Goal: Transaction & Acquisition: Purchase product/service

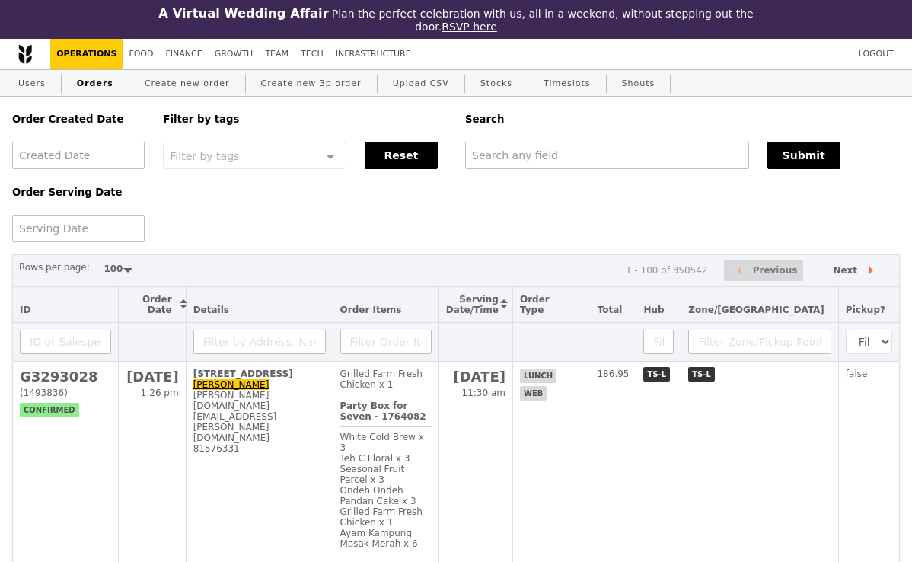
select select "100"
click at [41, 81] on link "Users" at bounding box center [32, 83] width 40 height 27
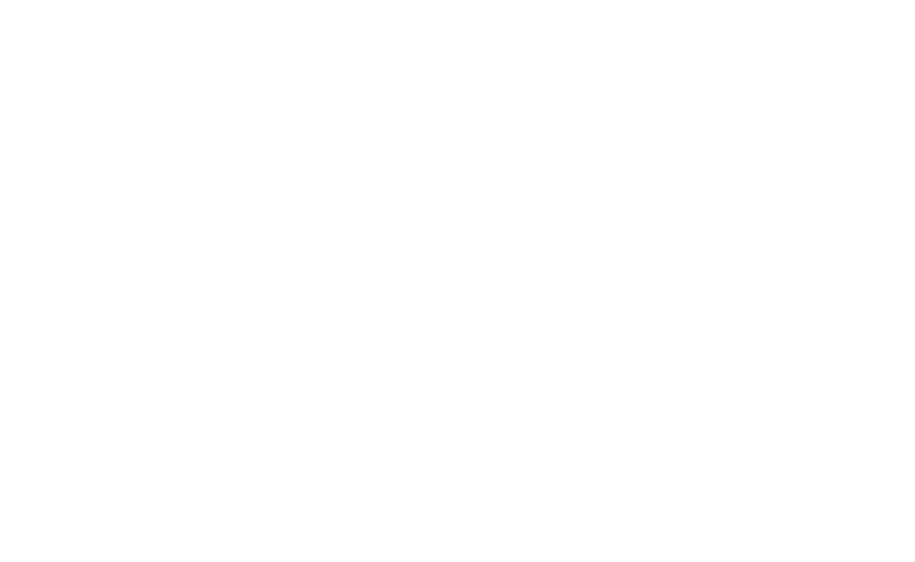
select select "100"
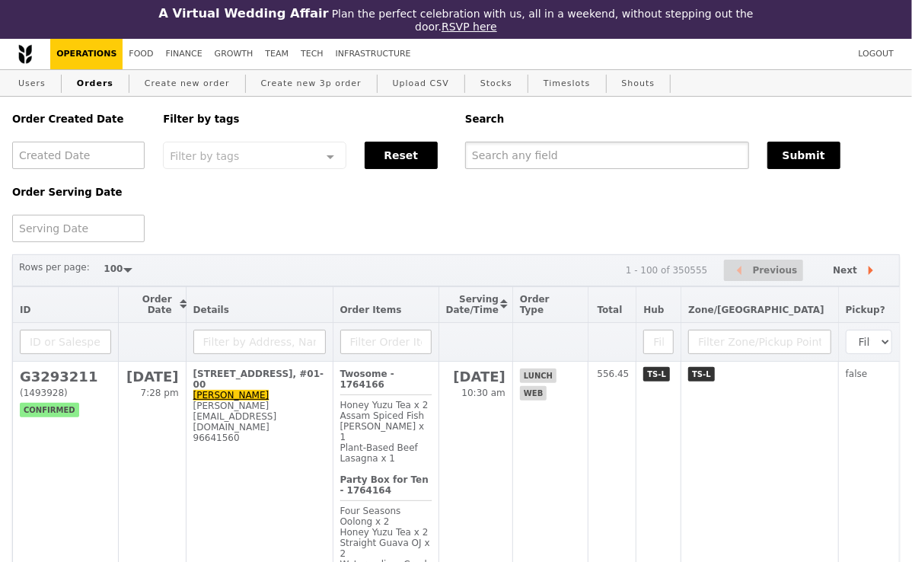
click at [575, 158] on input "text" at bounding box center [607, 155] width 284 height 27
paste input "GA3141485"
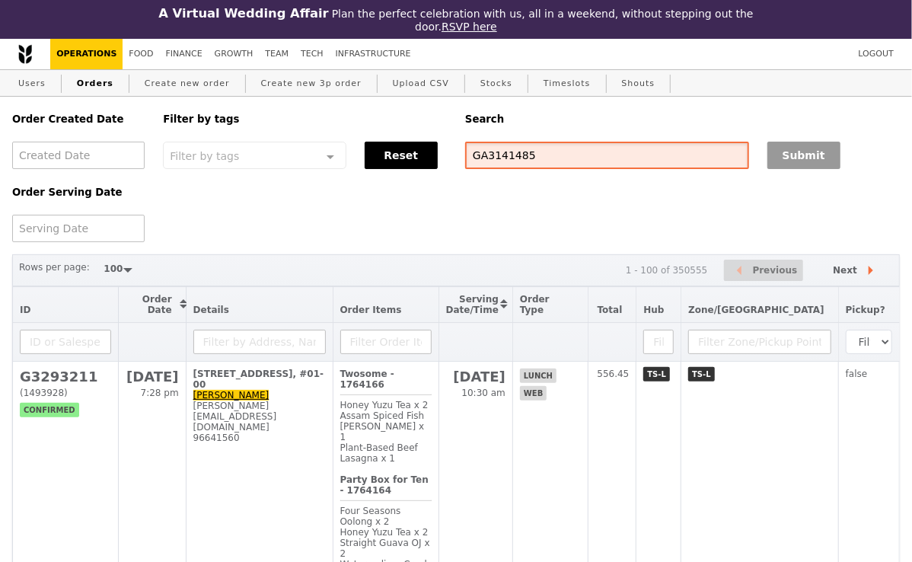
type input "GA3141485"
click at [780, 161] on button "Submit" at bounding box center [803, 155] width 73 height 27
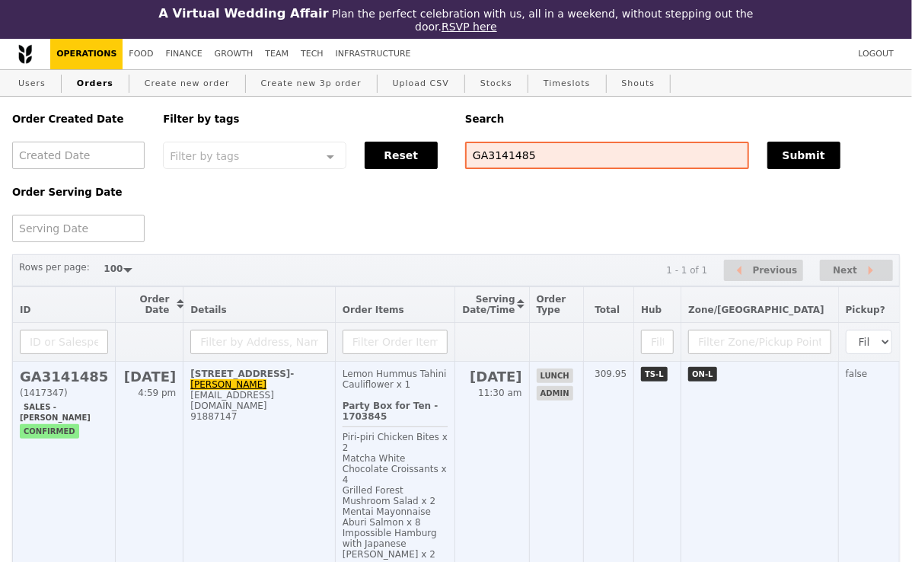
click at [336, 481] on td "1E Kent Ridge Road, ##7- Sherlyn Chan sherlyn_qq_chan@nuhs.edu.sg 91887147" at bounding box center [259, 528] width 152 height 333
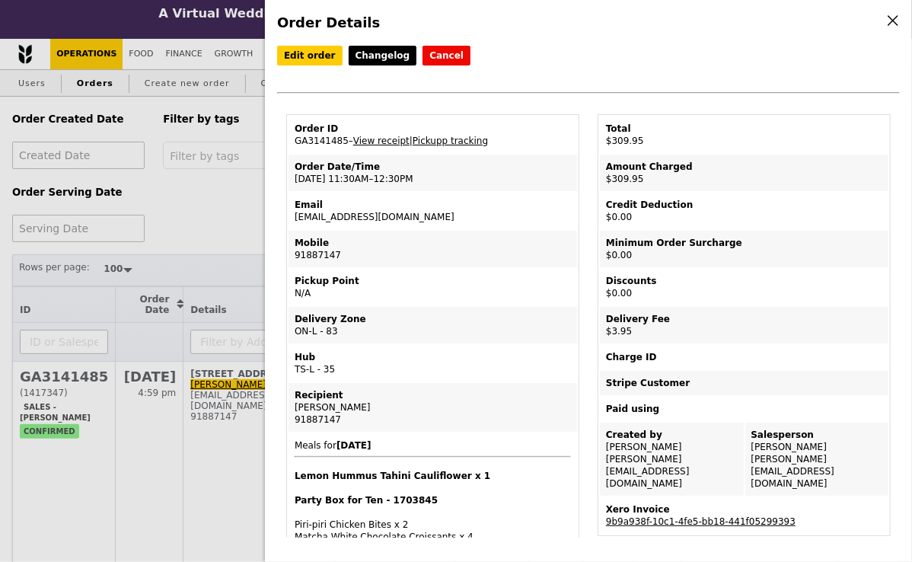
drag, startPoint x: 342, startPoint y: 247, endPoint x: 285, endPoint y: 254, distance: 56.8
click at [343, 253] on td "Mobile 91887147" at bounding box center [433, 249] width 289 height 37
click at [328, 254] on td "Mobile 91887147" at bounding box center [433, 249] width 289 height 37
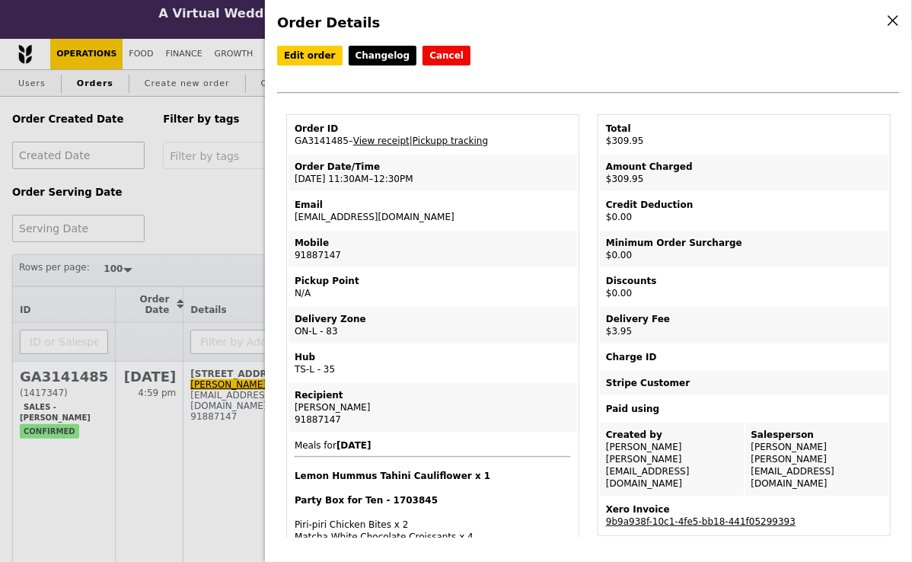
copy td "91887147"
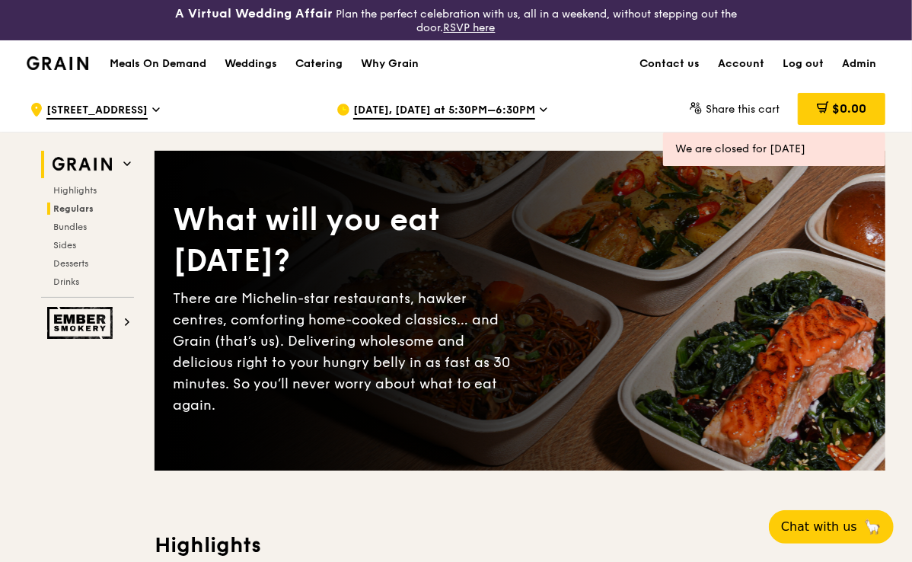
click at [91, 207] on span "Regulars" at bounding box center [73, 208] width 40 height 11
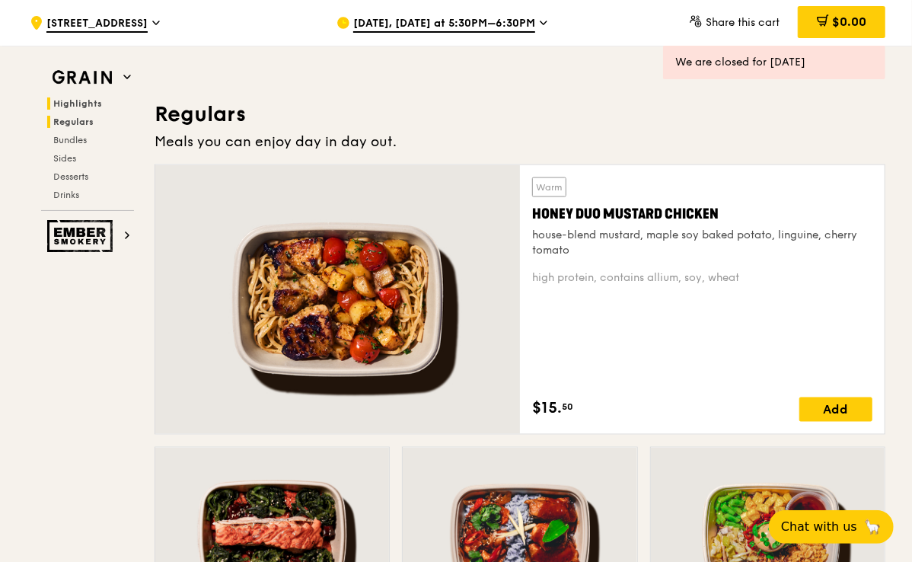
scroll to position [1055, 0]
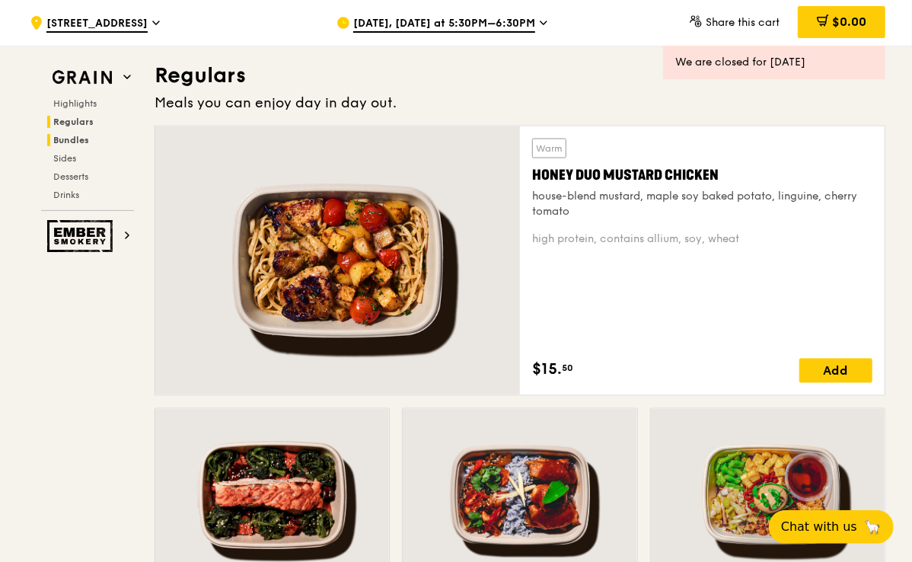
click at [87, 139] on span "Bundles" at bounding box center [71, 140] width 36 height 11
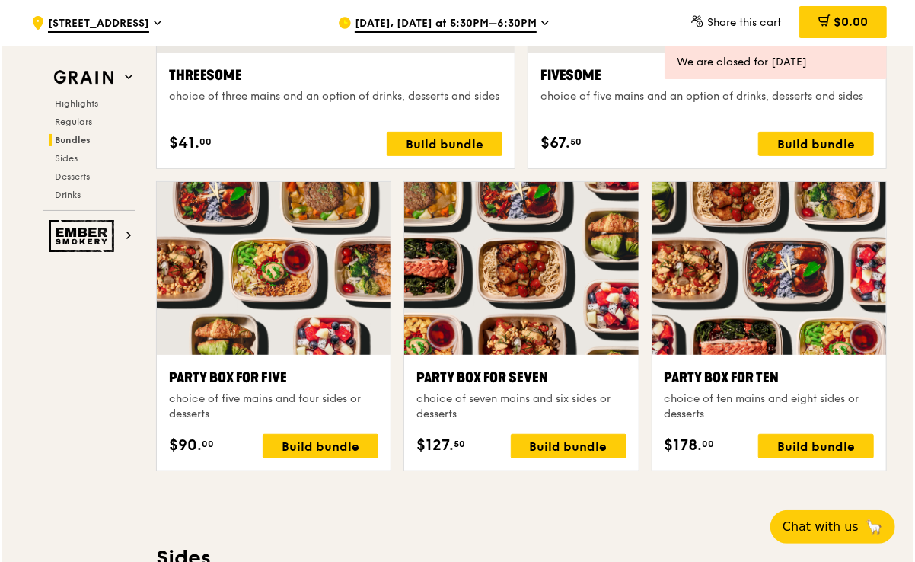
scroll to position [2967, 0]
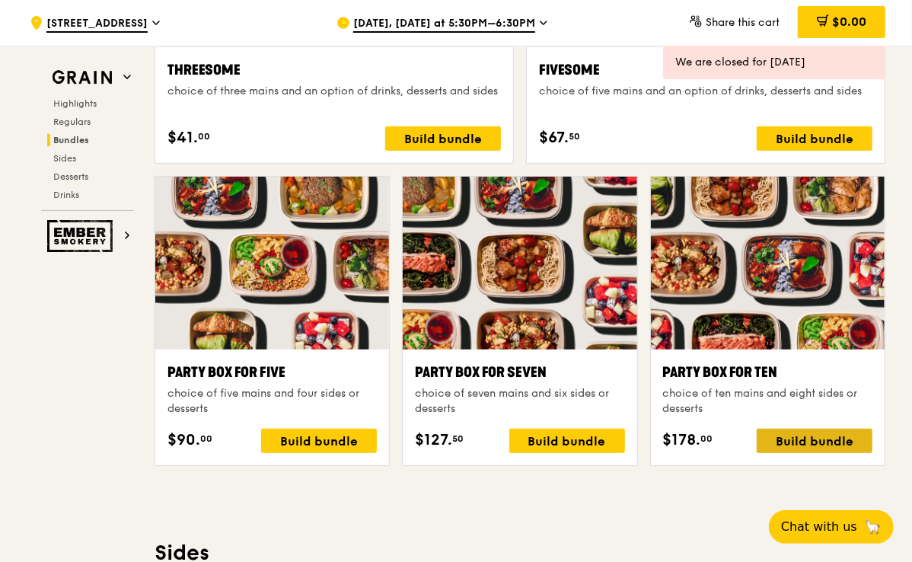
click at [796, 432] on div "Build bundle" at bounding box center [815, 441] width 116 height 24
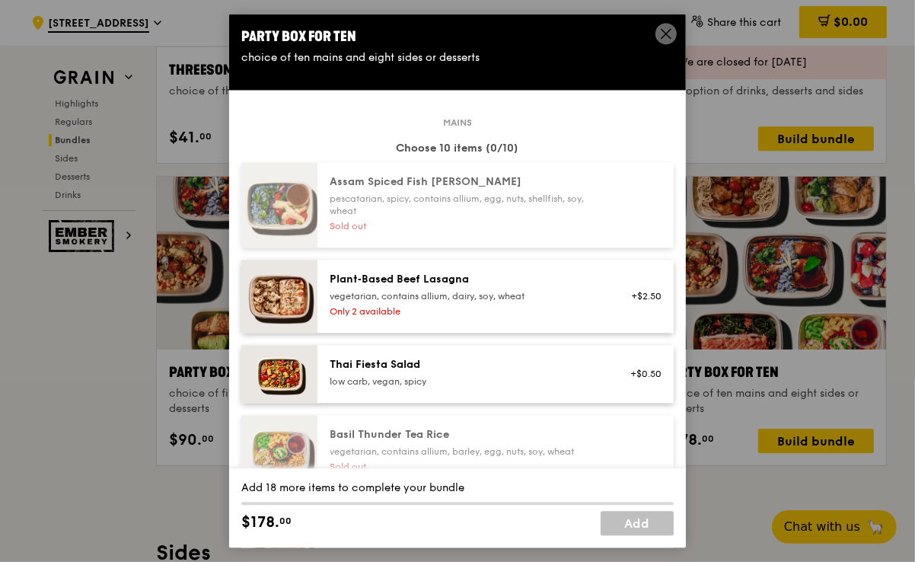
click at [668, 39] on icon at bounding box center [666, 34] width 14 height 14
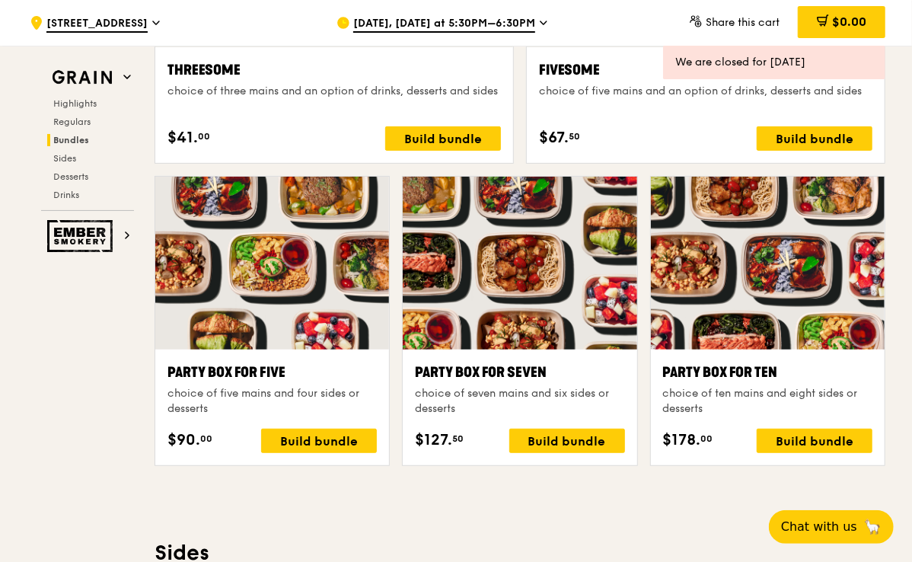
click at [485, 15] on div "[DATE], [DATE] at 5:30PM–6:30PM" at bounding box center [477, 23] width 282 height 46
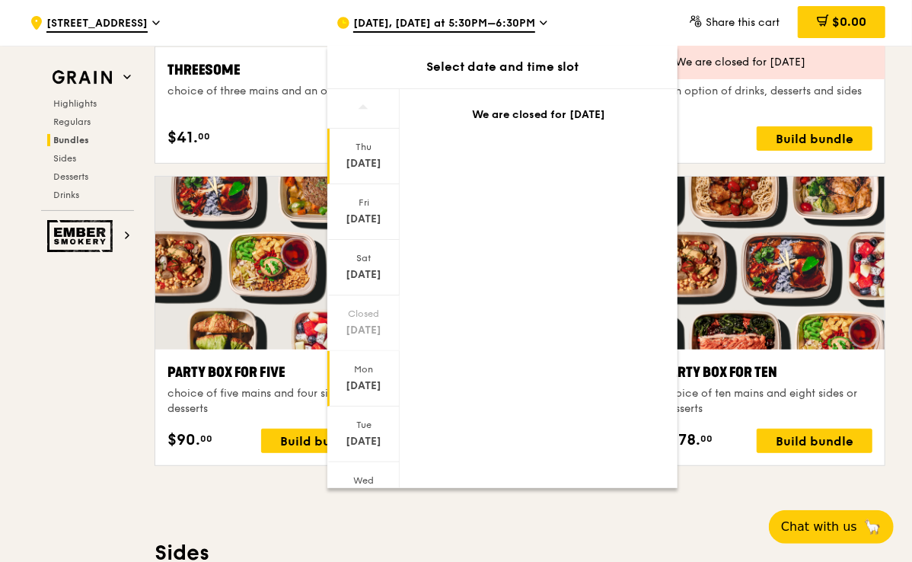
scroll to position [65, 0]
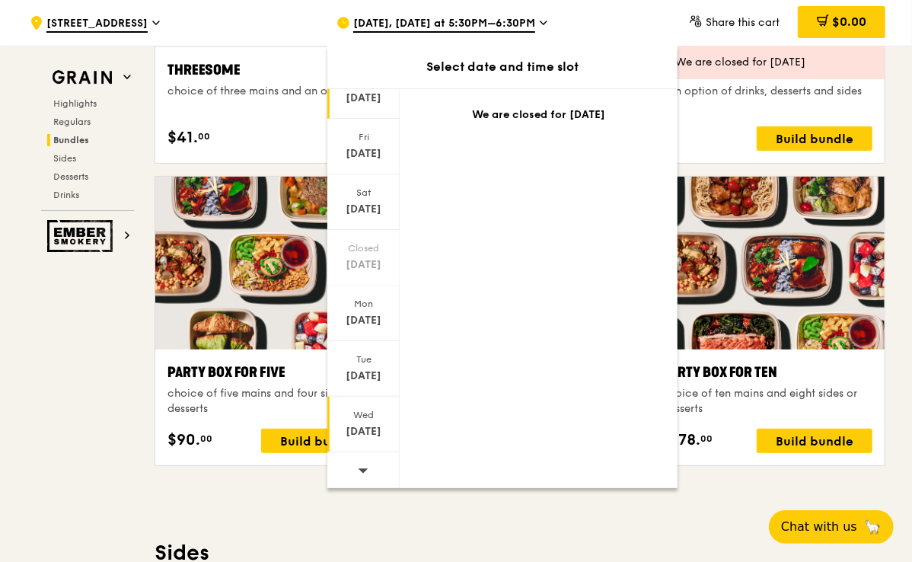
click at [365, 424] on div "[DATE]" at bounding box center [364, 431] width 68 height 15
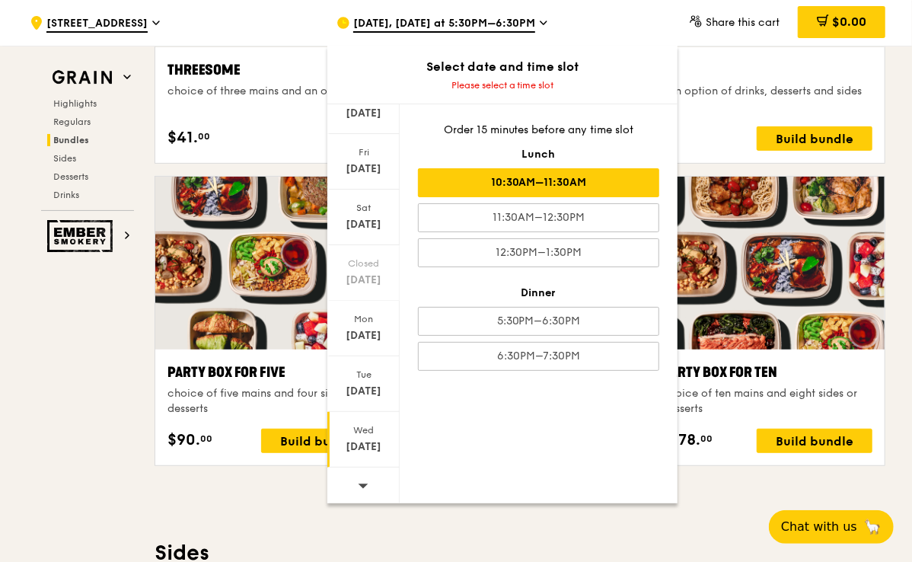
click at [601, 185] on div "10:30AM–11:30AM" at bounding box center [538, 182] width 241 height 29
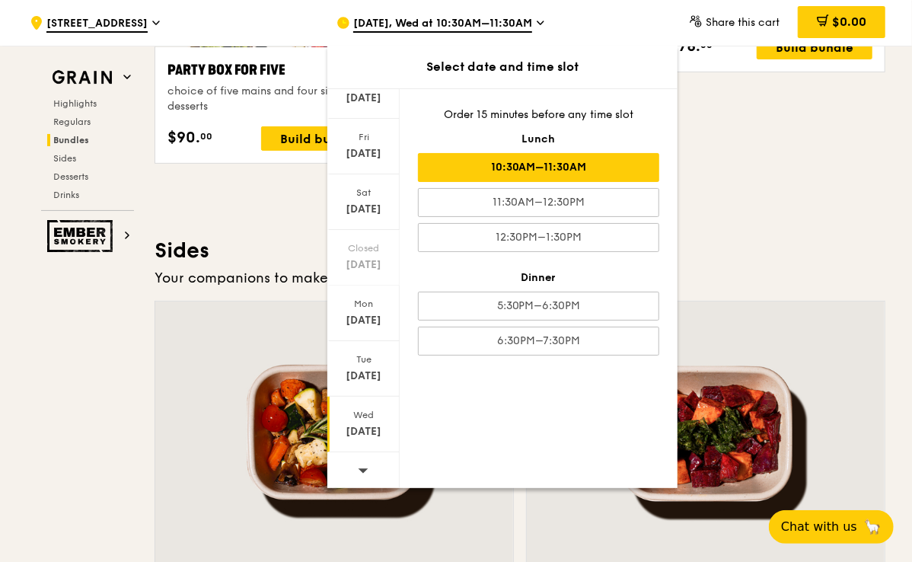
scroll to position [2891, 0]
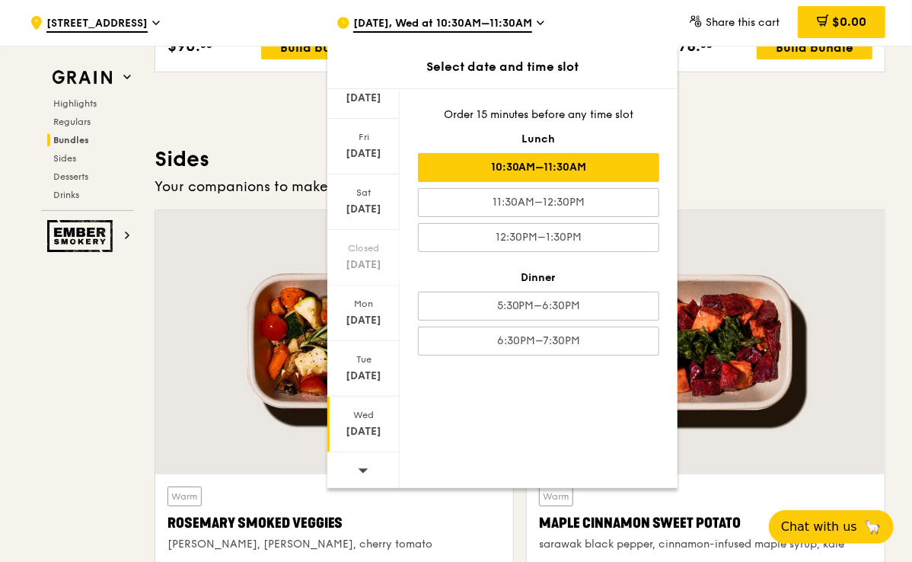
click at [105, 367] on div "Grain Highlights Regulars Bundles Sides Desserts Drinks Ember Smokery What will…" at bounding box center [456, 201] width 859 height 5921
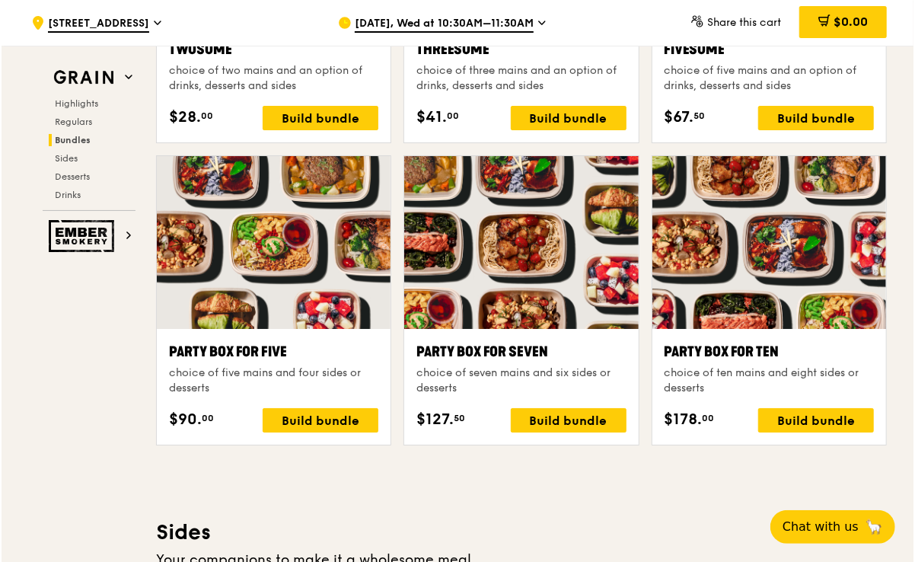
scroll to position [2507, 0]
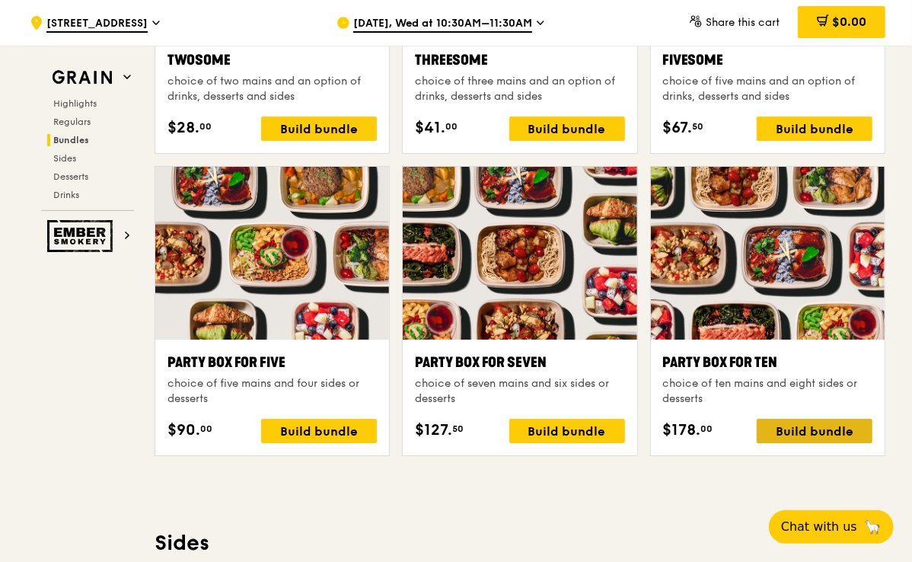
click at [810, 426] on div "Build bundle" at bounding box center [815, 431] width 116 height 24
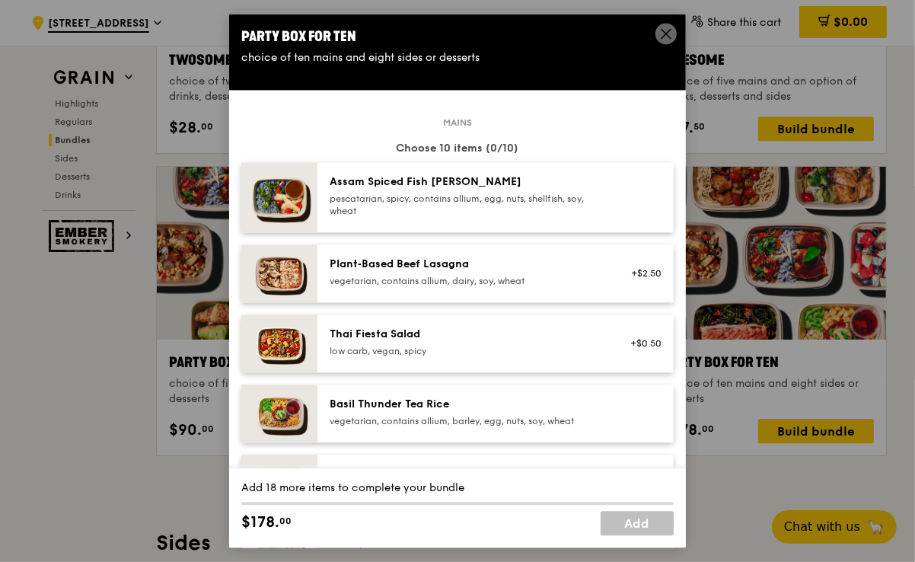
click at [416, 340] on div "Thai Fiesta Salad" at bounding box center [466, 334] width 273 height 15
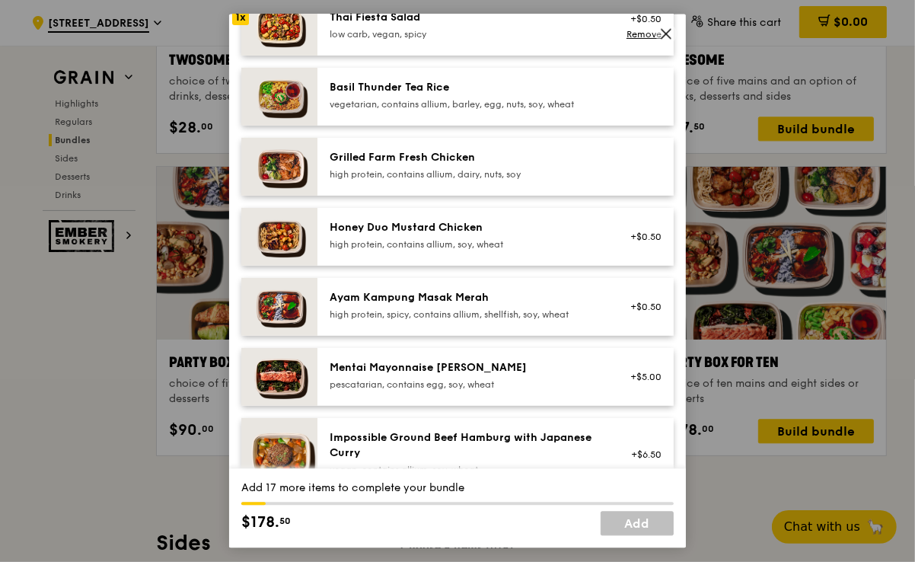
scroll to position [324, 0]
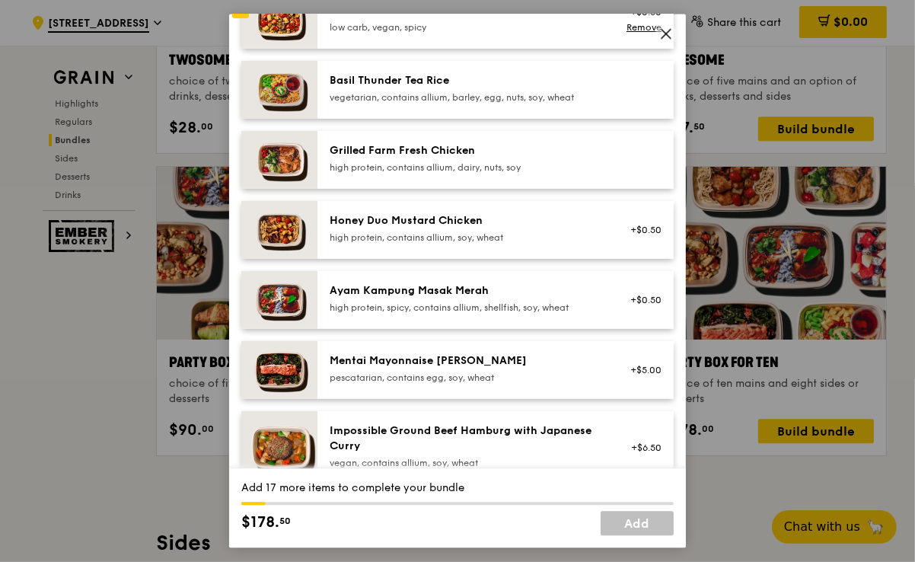
click at [409, 356] on div "Mentai Mayonnaise [PERSON_NAME]" at bounding box center [466, 359] width 273 height 15
click at [442, 169] on div "high protein, contains allium, dairy, nuts, soy" at bounding box center [466, 167] width 273 height 12
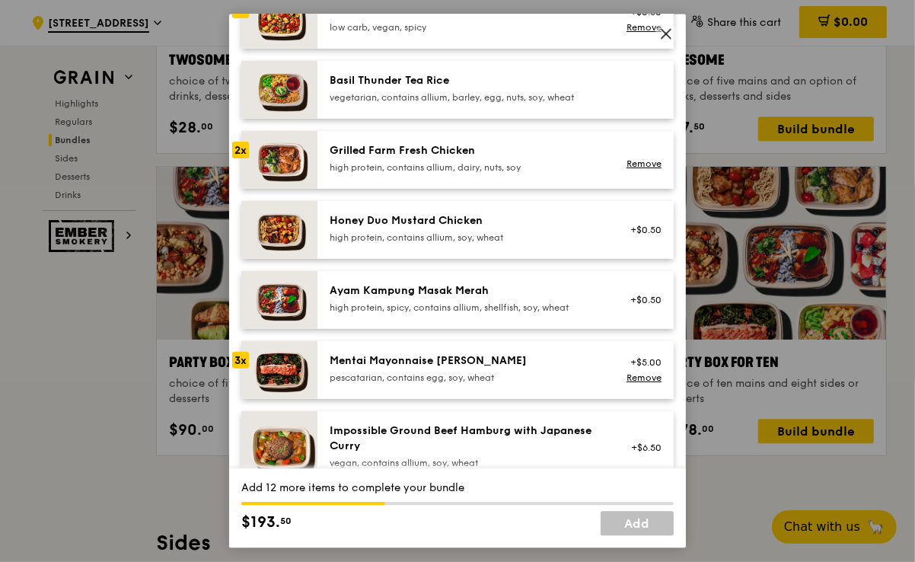
click at [442, 169] on div "high protein, contains allium, dairy, nuts, soy" at bounding box center [466, 167] width 273 height 12
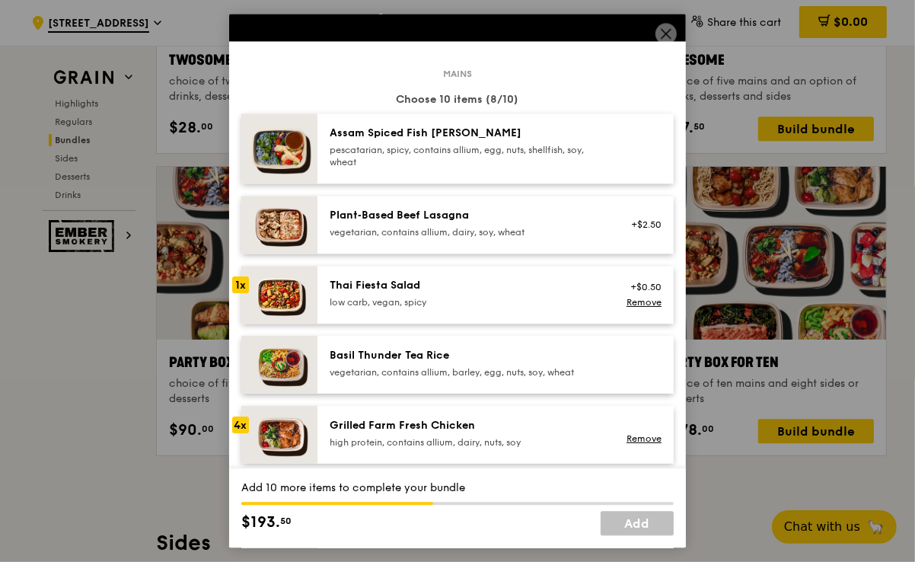
scroll to position [0, 0]
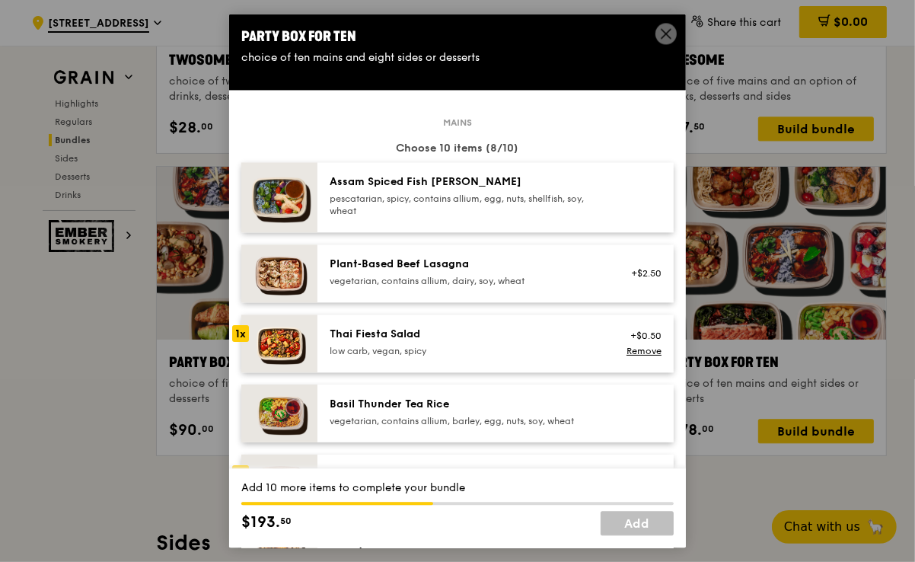
click at [665, 34] on icon at bounding box center [666, 33] width 9 height 9
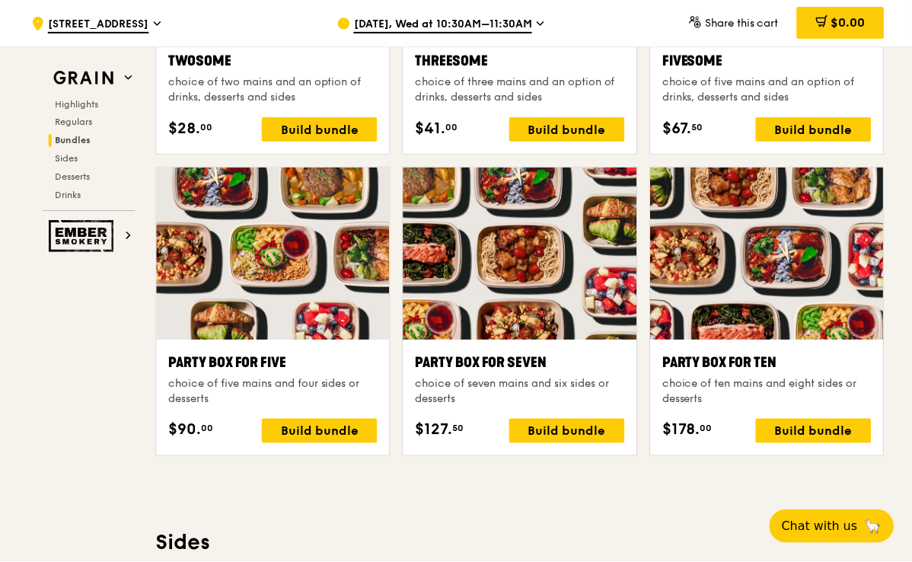
scroll to position [2506, 0]
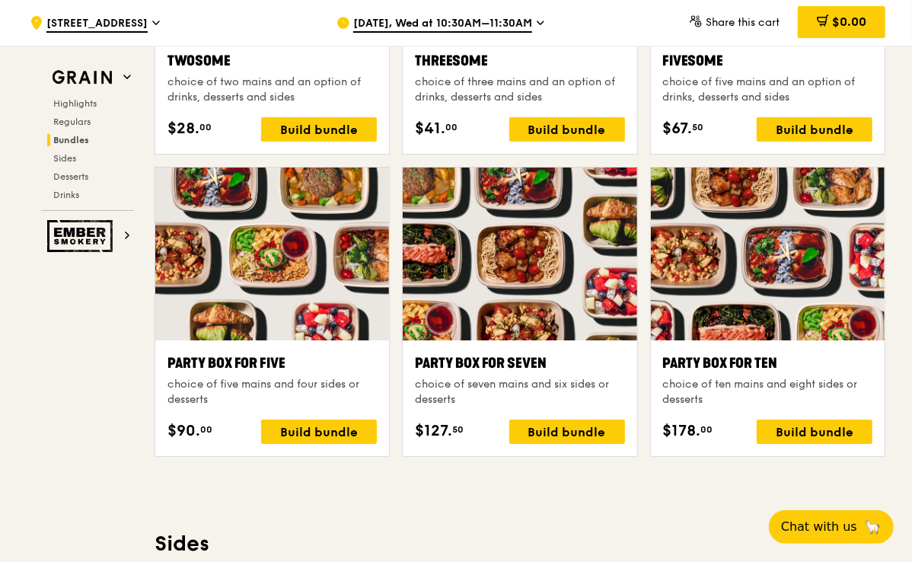
click at [486, 21] on span "[DATE], Wed at 10:30AM–11:30AM" at bounding box center [442, 24] width 179 height 17
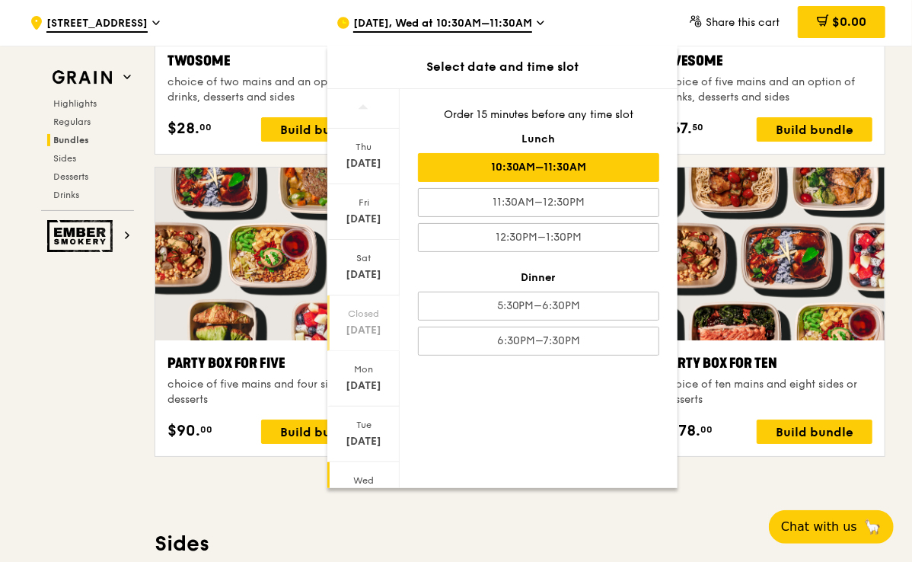
scroll to position [65, 0]
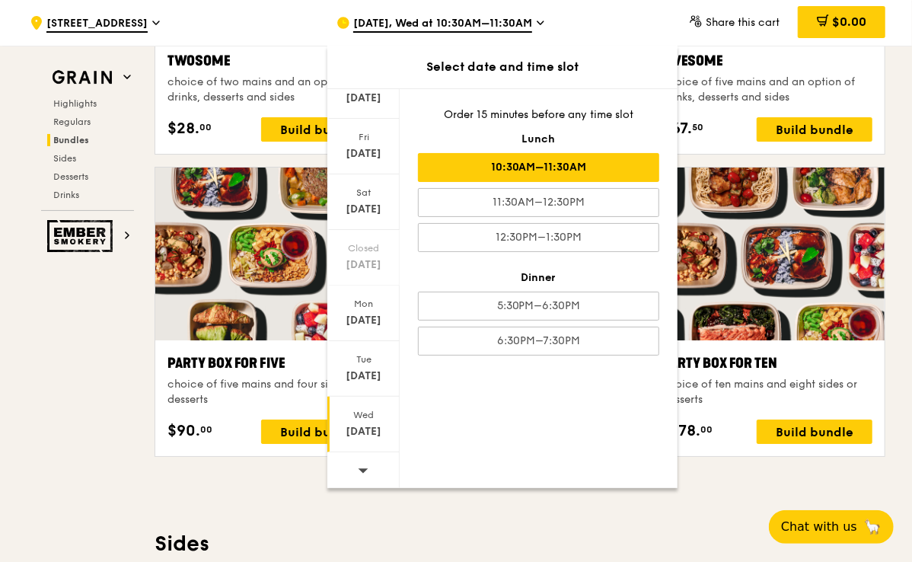
click at [360, 474] on span at bounding box center [363, 470] width 11 height 36
click at [375, 416] on div "Wed" at bounding box center [364, 415] width 68 height 12
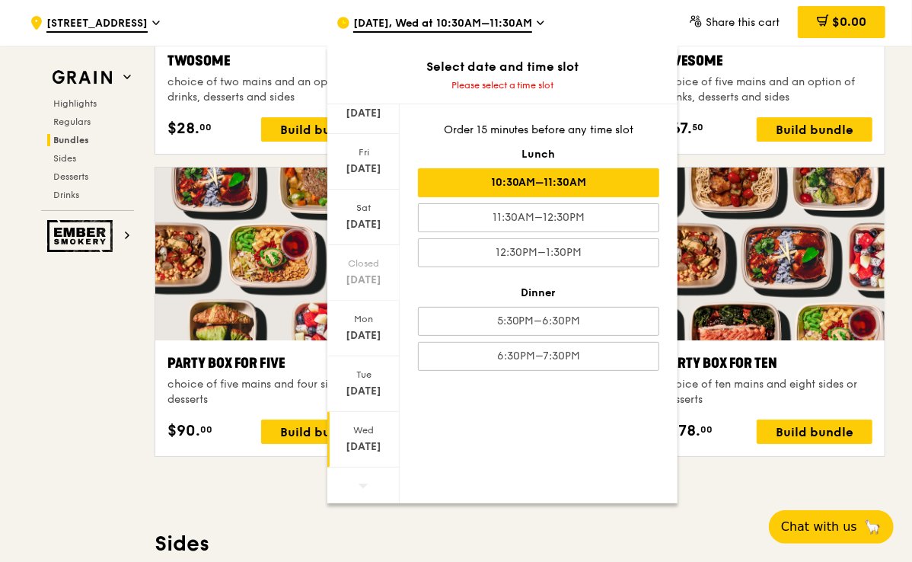
click at [519, 185] on div "10:30AM–11:30AM" at bounding box center [538, 182] width 241 height 29
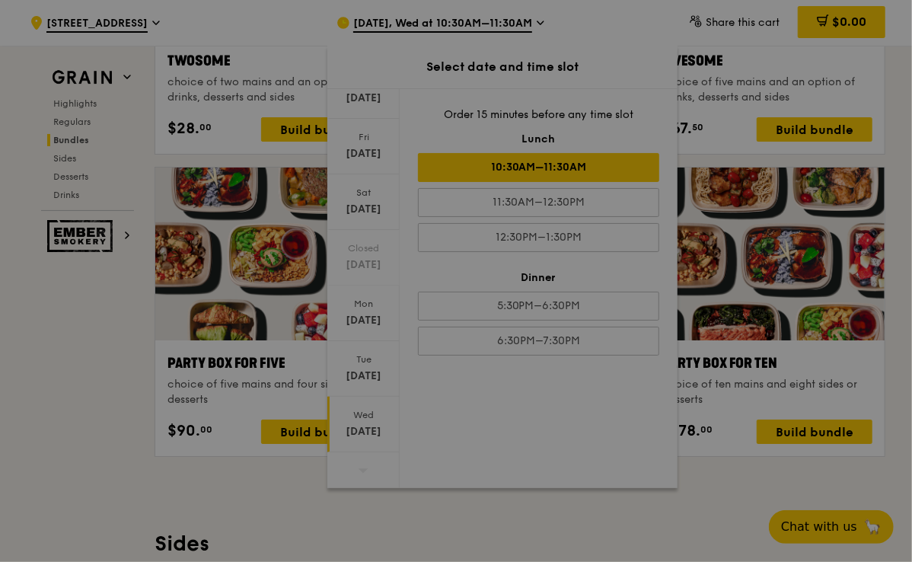
click at [62, 362] on div at bounding box center [456, 281] width 912 height 562
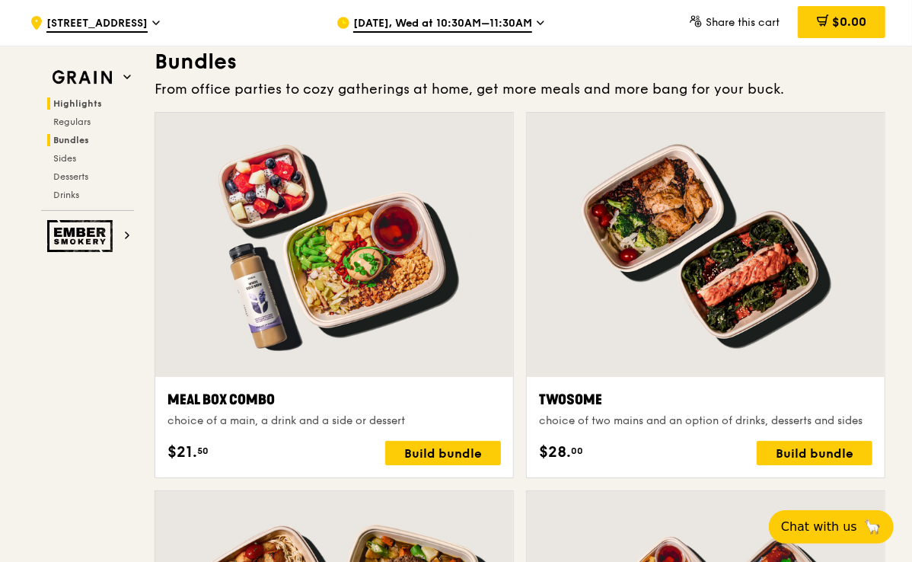
scroll to position [2566, 0]
click at [91, 98] on span "Highlights" at bounding box center [77, 103] width 49 height 11
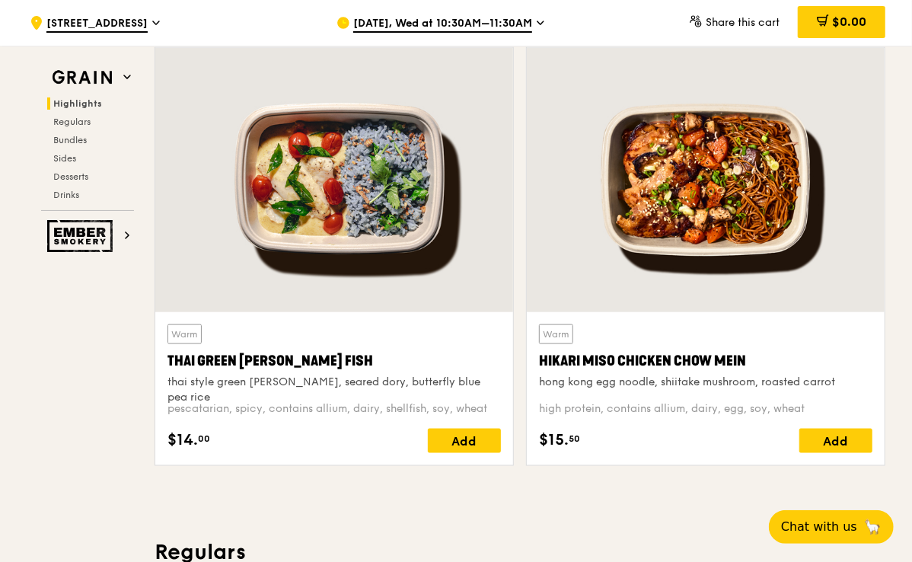
scroll to position [837, 0]
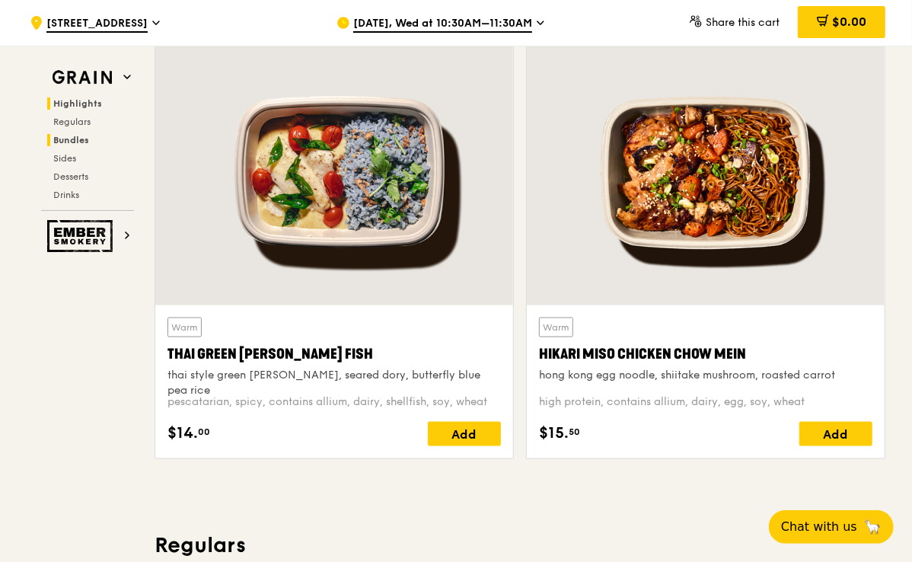
click at [79, 141] on span "Bundles" at bounding box center [71, 140] width 36 height 11
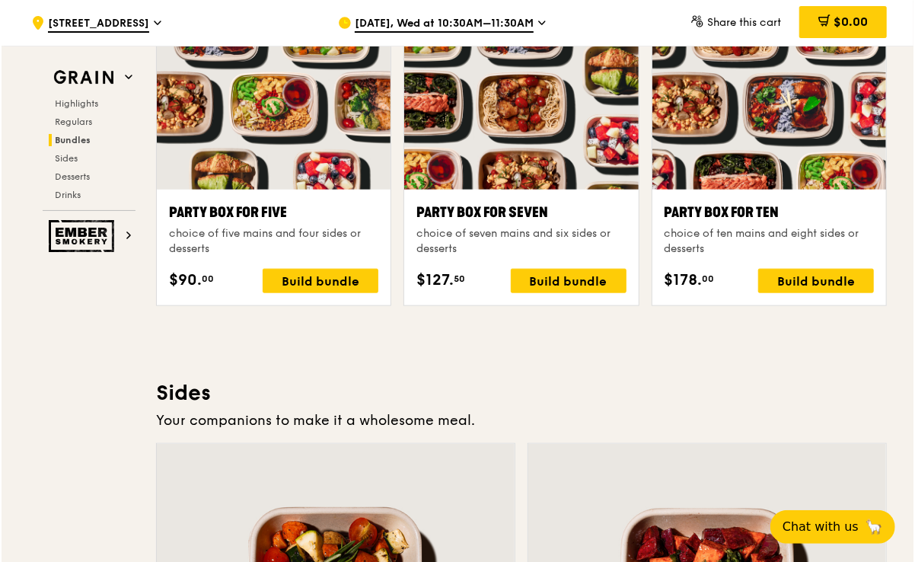
scroll to position [3454, 0]
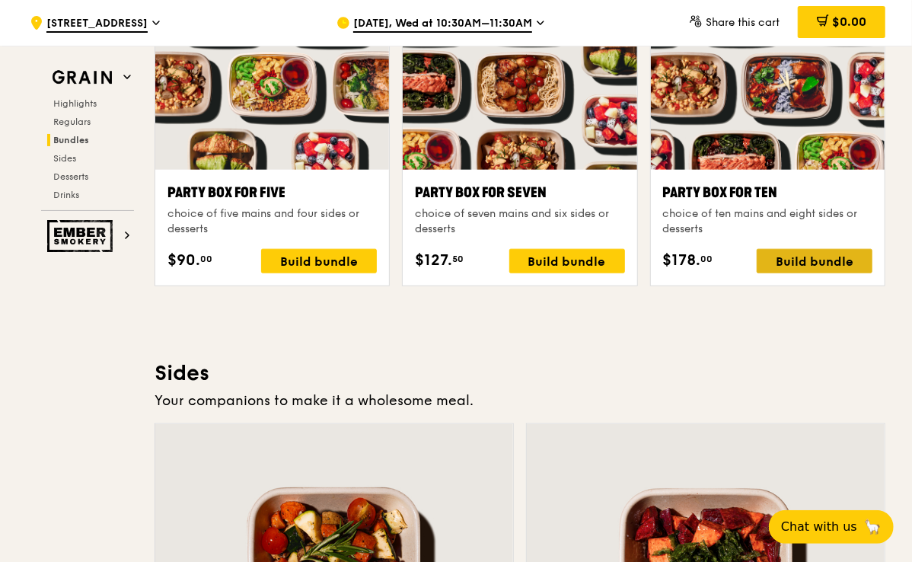
click at [815, 252] on div "Build bundle" at bounding box center [815, 261] width 116 height 24
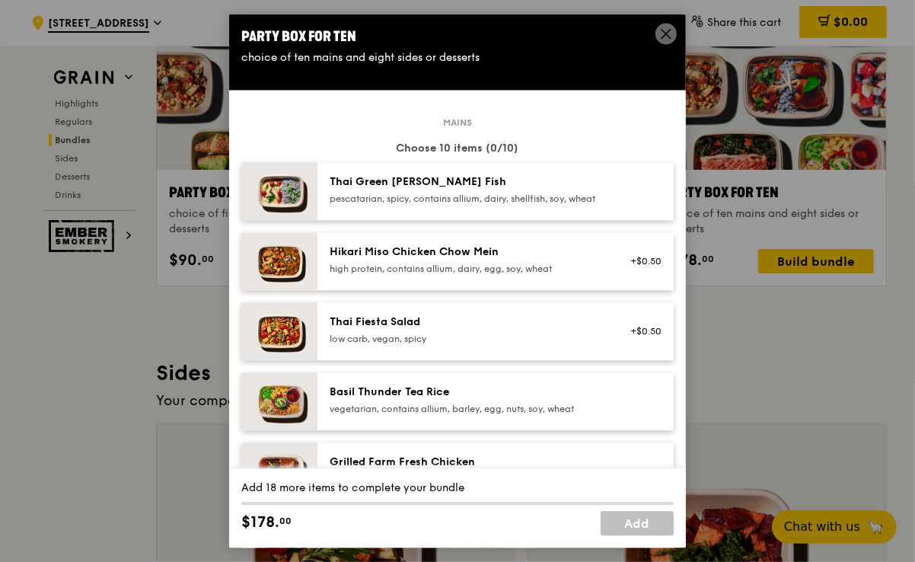
click at [414, 330] on div "Thai Fiesta Salad" at bounding box center [466, 321] width 273 height 15
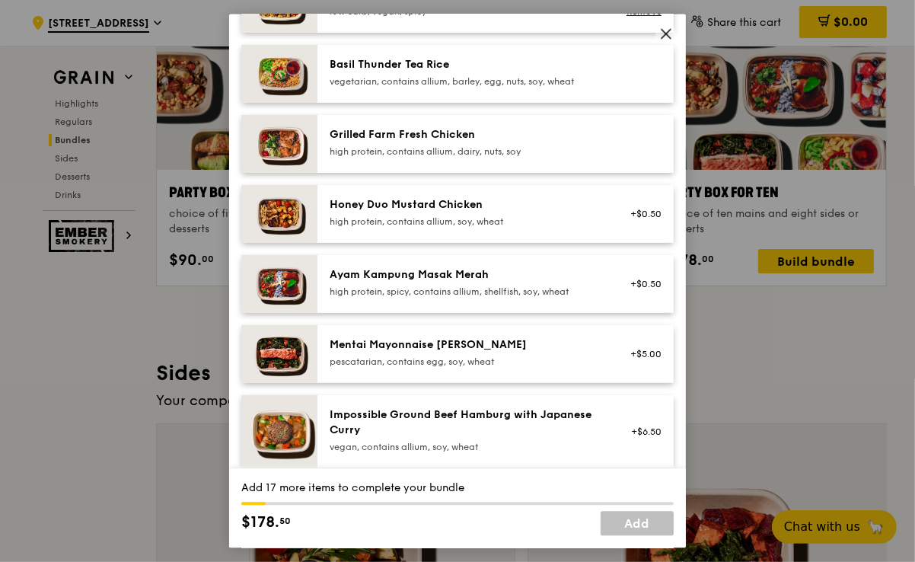
scroll to position [333, 0]
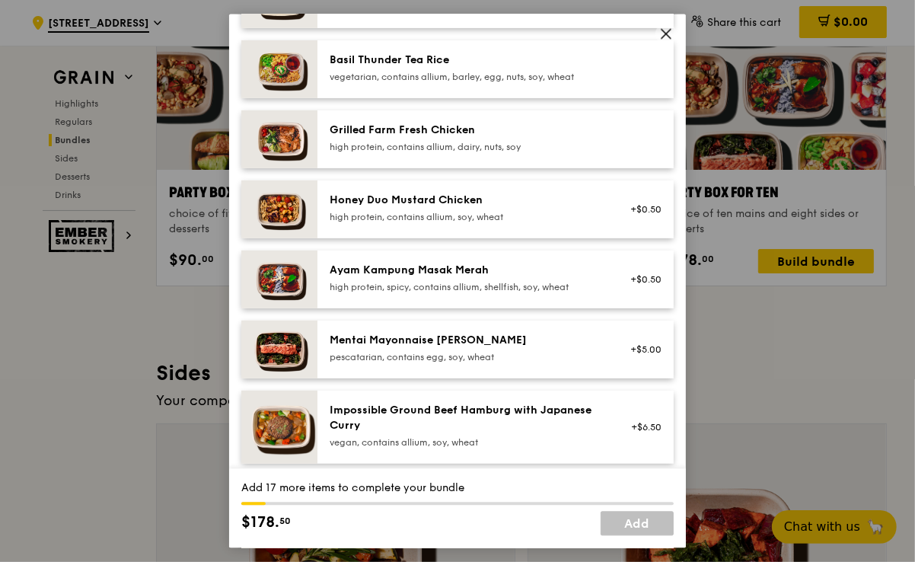
click at [402, 362] on div "pescatarian, contains egg, soy, wheat" at bounding box center [466, 356] width 273 height 12
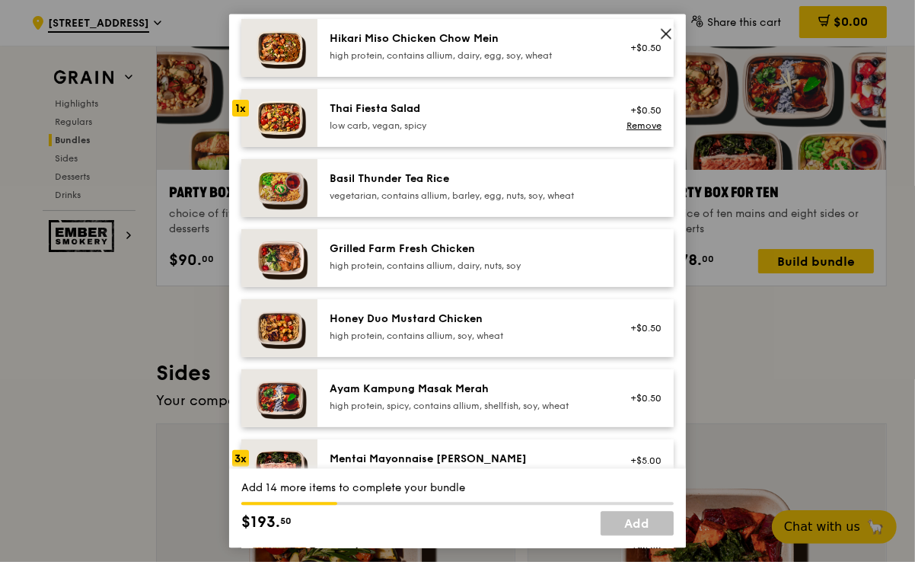
scroll to position [209, 0]
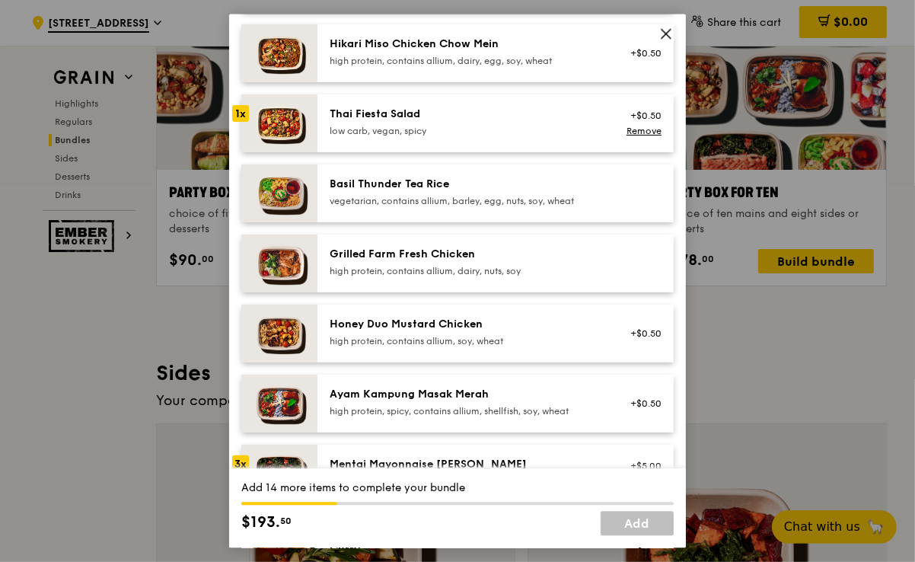
click at [435, 261] on div "Grilled Farm Fresh Chicken" at bounding box center [466, 253] width 273 height 15
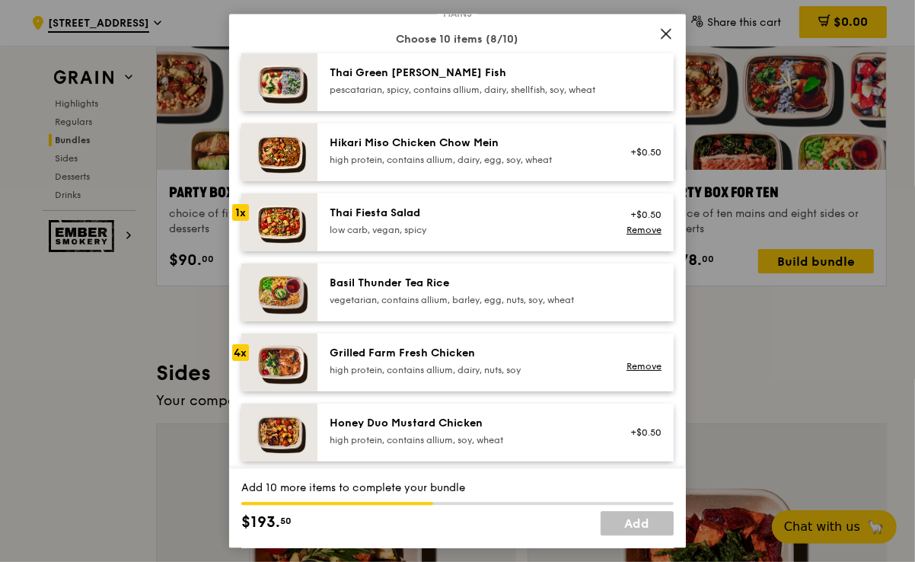
scroll to position [86, 0]
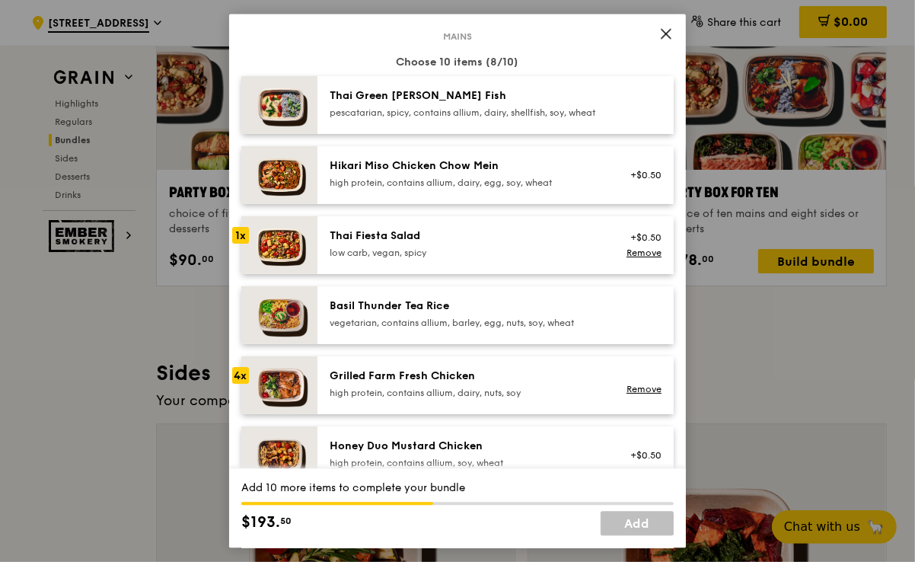
click at [413, 314] on div "Basil Thunder Tea Rice" at bounding box center [466, 305] width 273 height 15
click at [407, 187] on div "Hikari Miso Chicken Chow Mein high protein, contains allium, dairy, egg, soy, w…" at bounding box center [466, 173] width 273 height 30
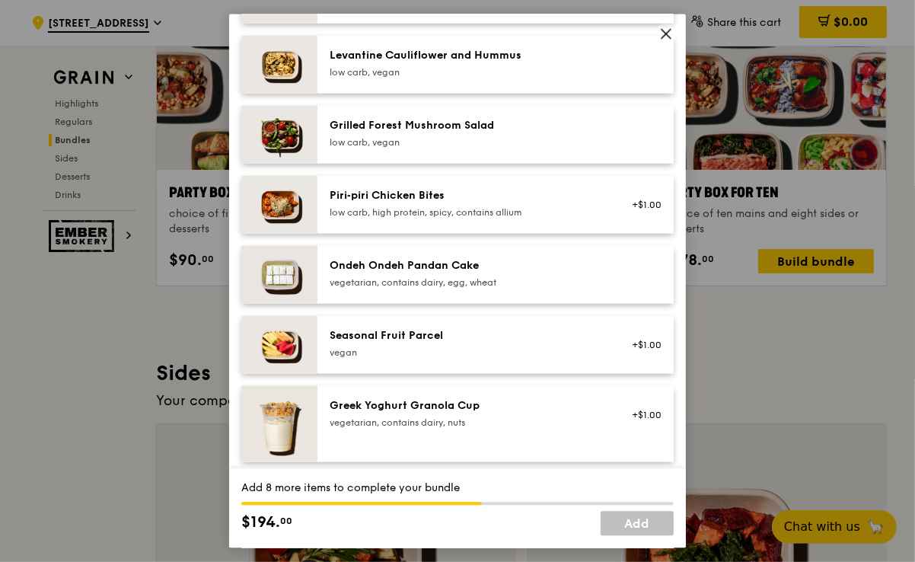
scroll to position [986, 0]
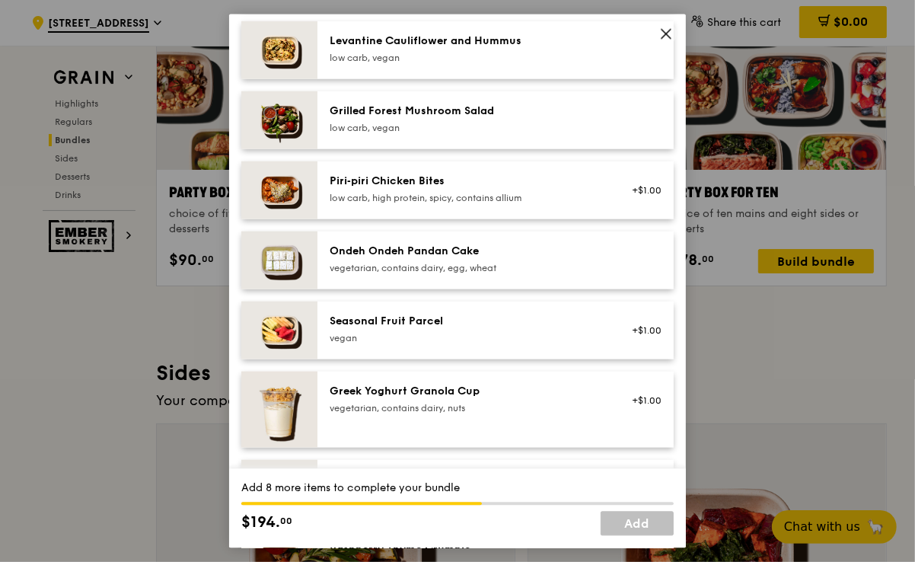
click at [382, 188] on div "Piri‑piri Chicken Bites" at bounding box center [466, 180] width 273 height 15
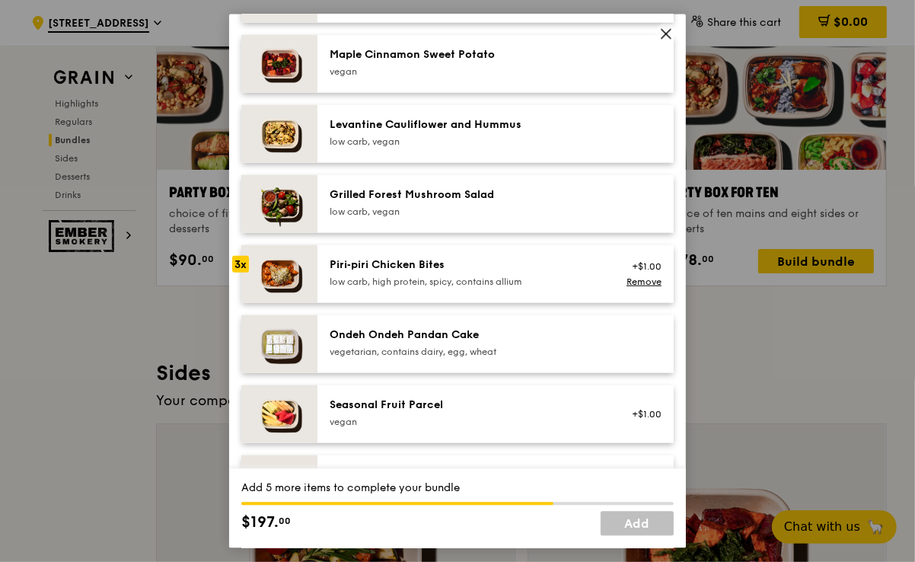
scroll to position [900, 0]
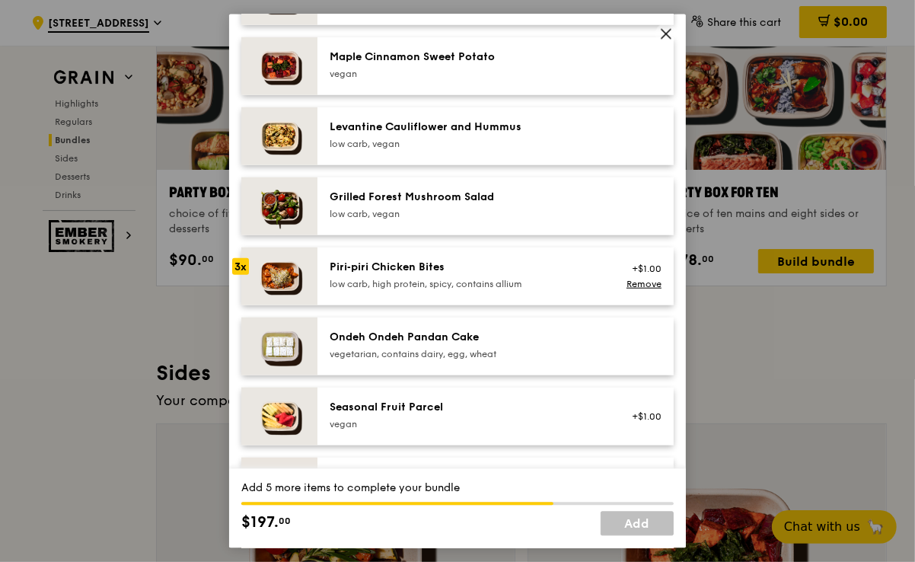
click at [435, 133] on div "Levantine Cauliflower and Hummus" at bounding box center [466, 126] width 273 height 15
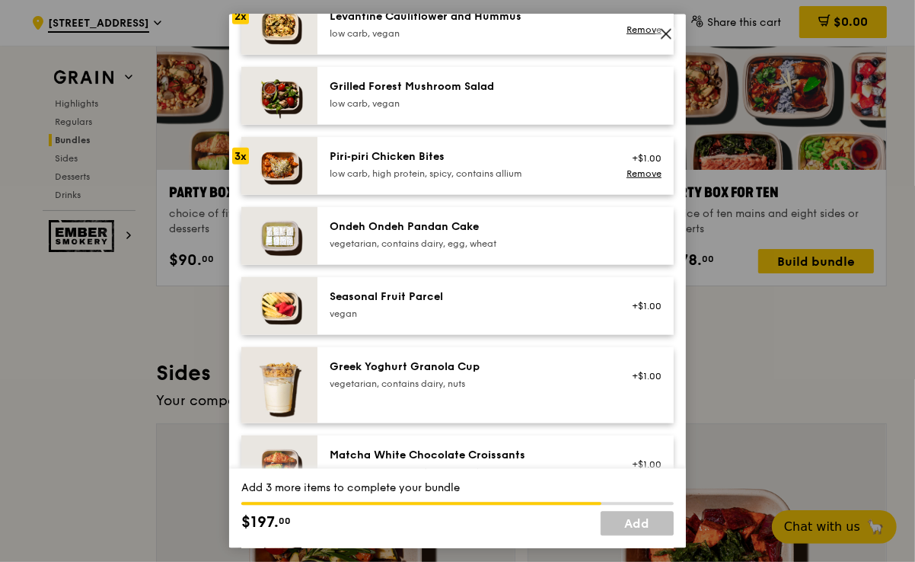
scroll to position [1064, 0]
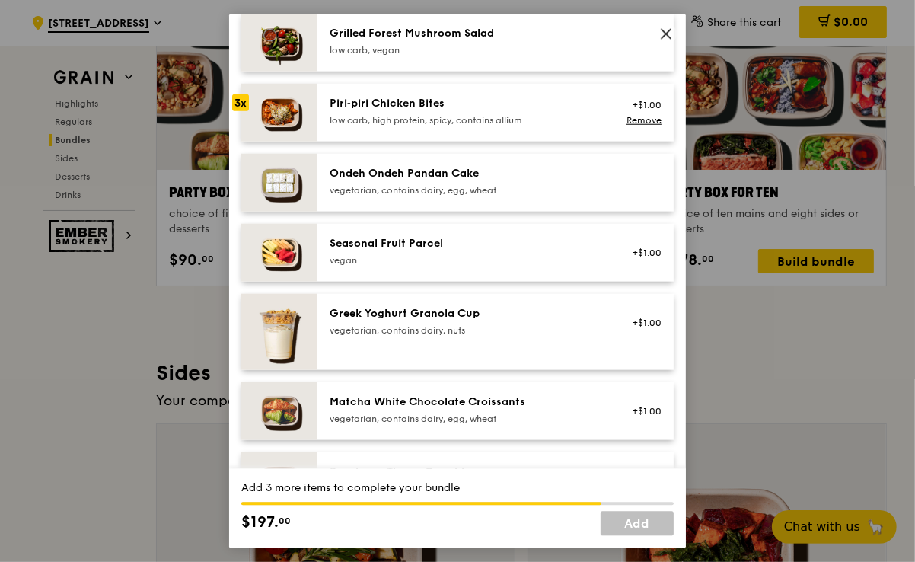
click at [410, 250] on div "Seasonal Fruit Parcel" at bounding box center [466, 242] width 273 height 15
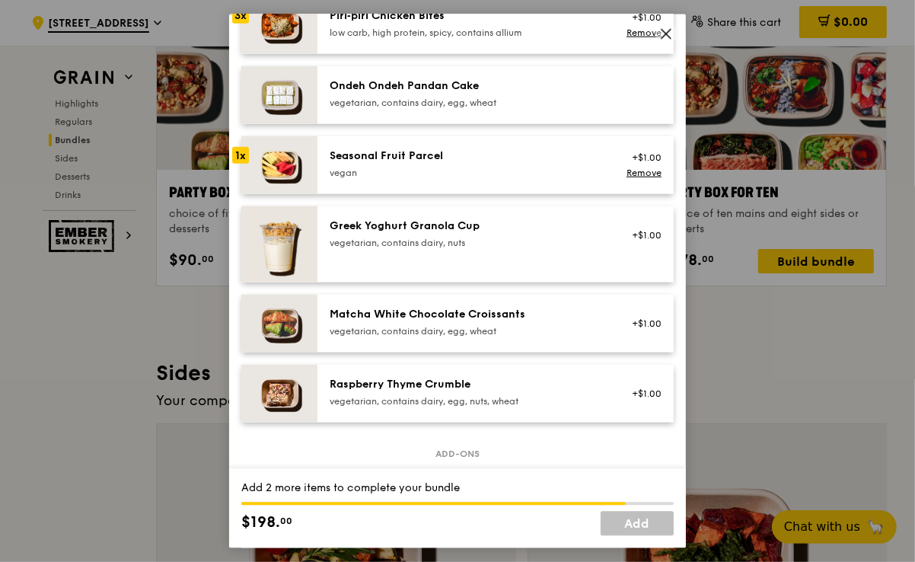
scroll to position [1171, 0]
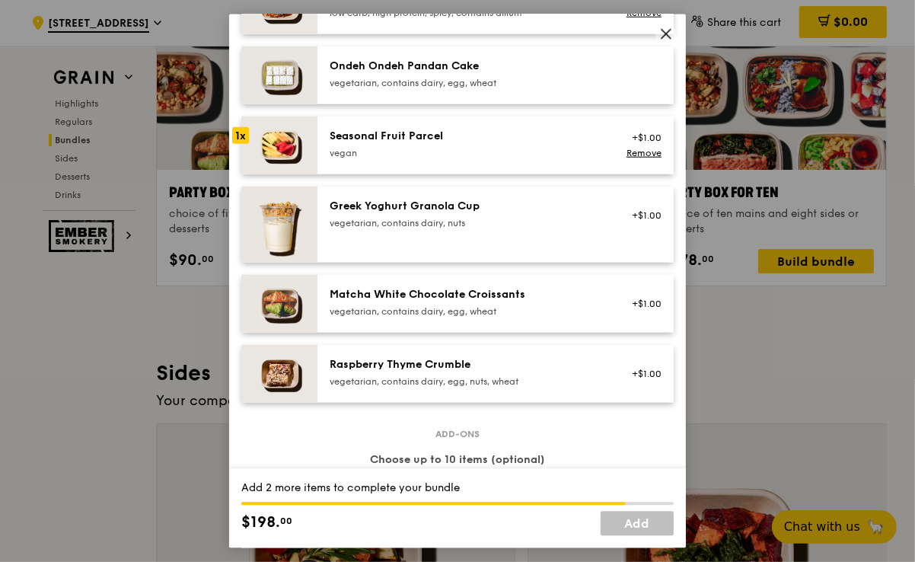
click at [315, 309] on img at bounding box center [279, 303] width 76 height 58
click at [308, 381] on img at bounding box center [279, 373] width 76 height 58
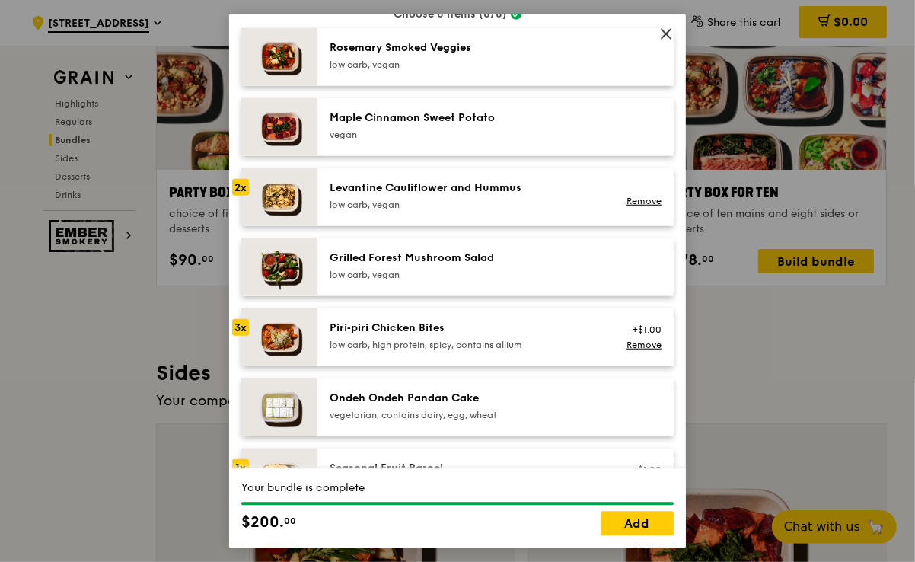
scroll to position [836, 0]
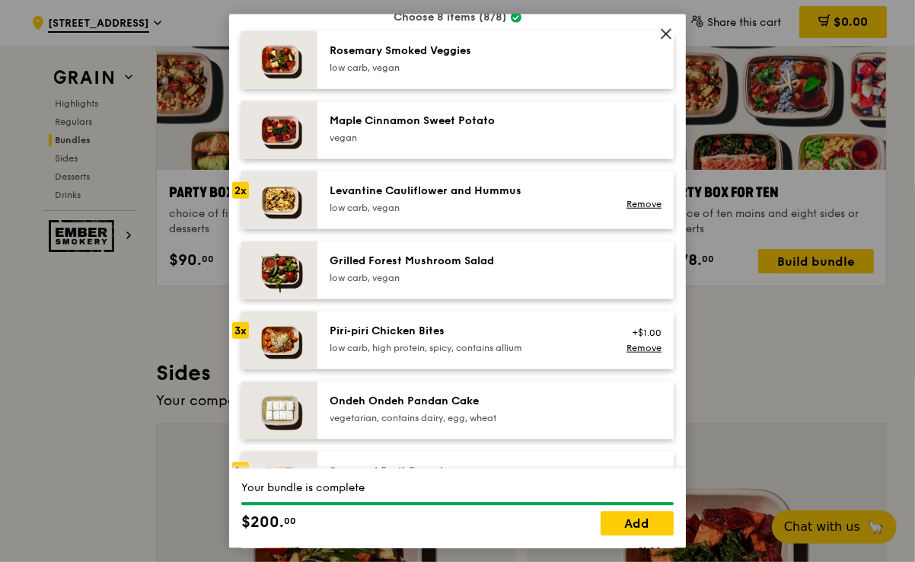
click at [357, 283] on div "low carb, vegan" at bounding box center [466, 277] width 273 height 12
click at [391, 267] on div "Grilled Forest Mushroom Salad" at bounding box center [466, 260] width 273 height 15
click at [656, 521] on link "Add" at bounding box center [637, 524] width 73 height 24
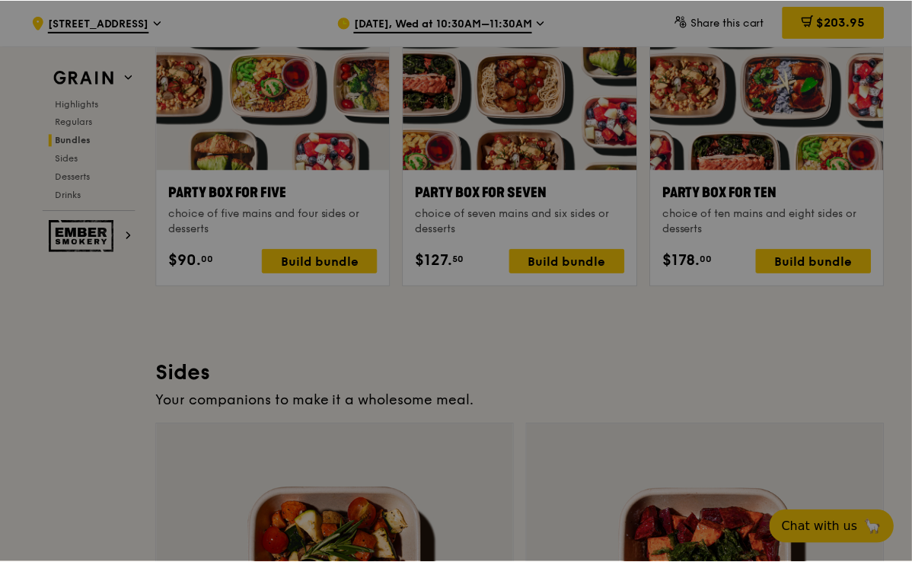
scroll to position [3454, 0]
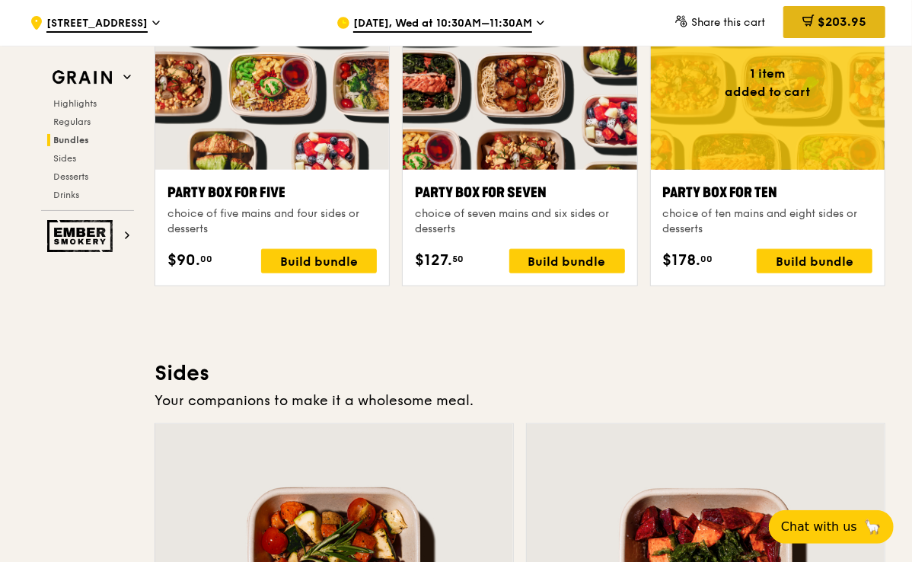
click at [825, 21] on span "$203.95" at bounding box center [842, 21] width 49 height 14
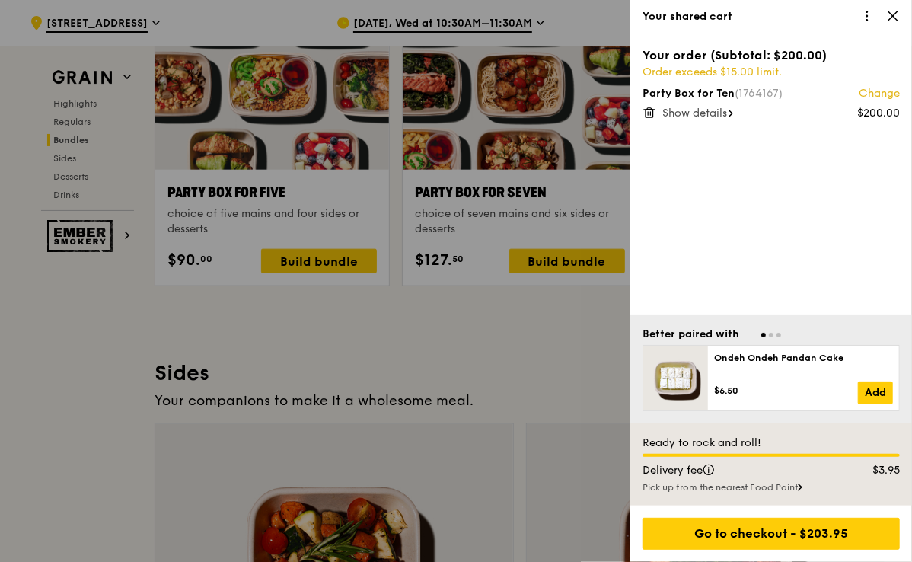
click at [721, 115] on span "Show details" at bounding box center [694, 113] width 65 height 13
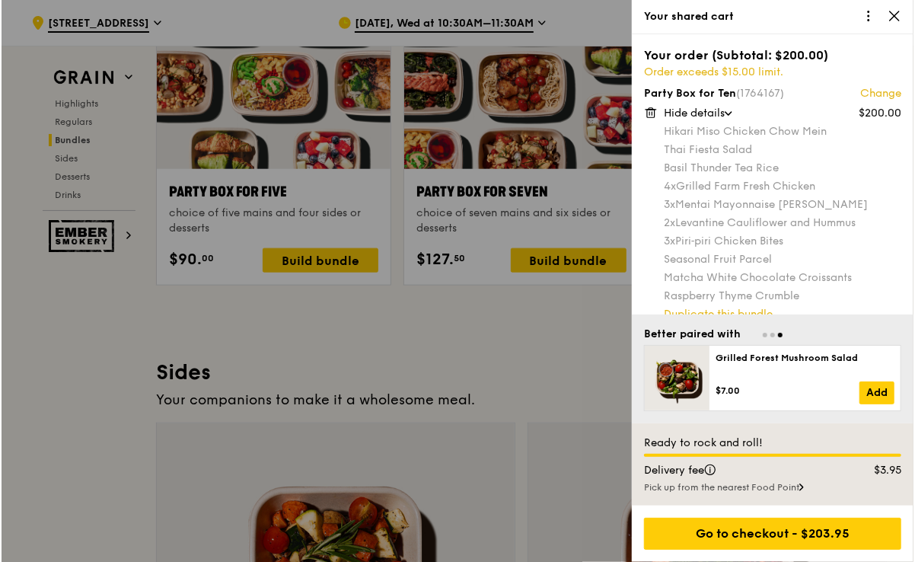
scroll to position [3455, 0]
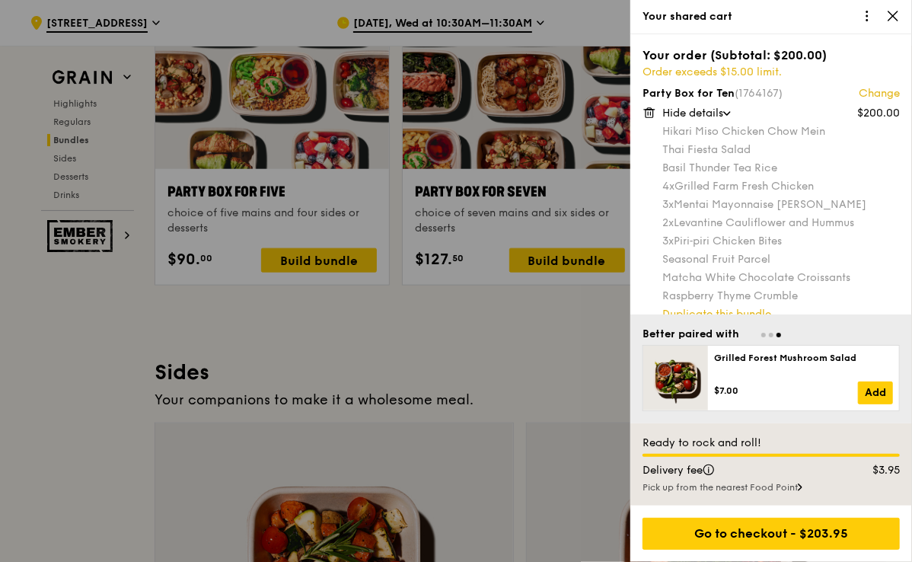
click at [878, 95] on link "Change" at bounding box center [879, 93] width 41 height 15
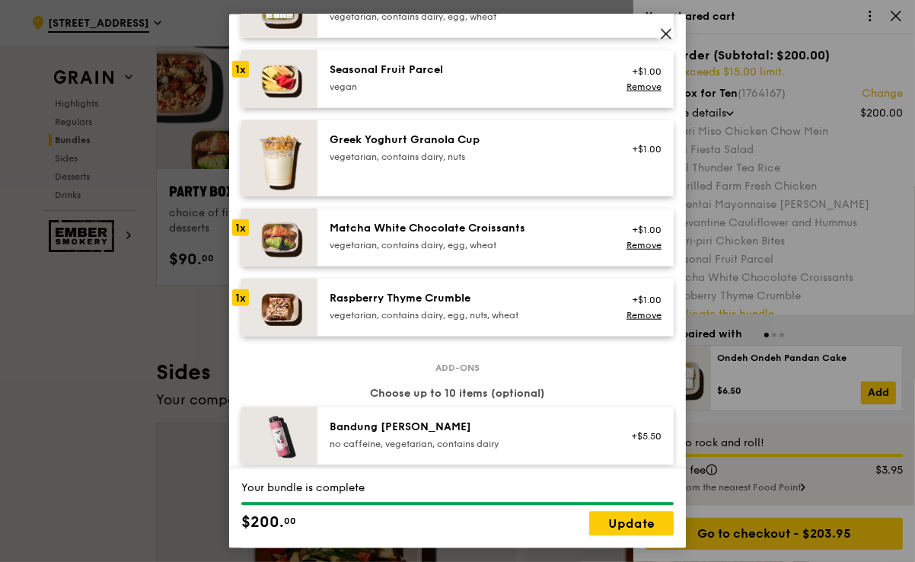
scroll to position [1234, 0]
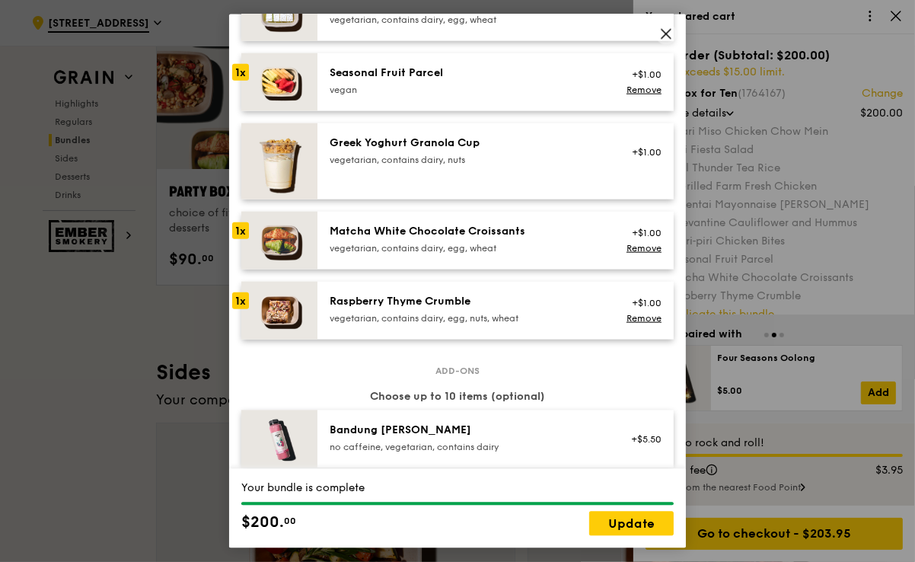
click at [464, 321] on div "Raspberry Thyme Crumble vegetarian, contains dairy, egg, nuts, wheat" at bounding box center [466, 308] width 273 height 30
click at [640, 323] on link "Remove" at bounding box center [644, 317] width 35 height 11
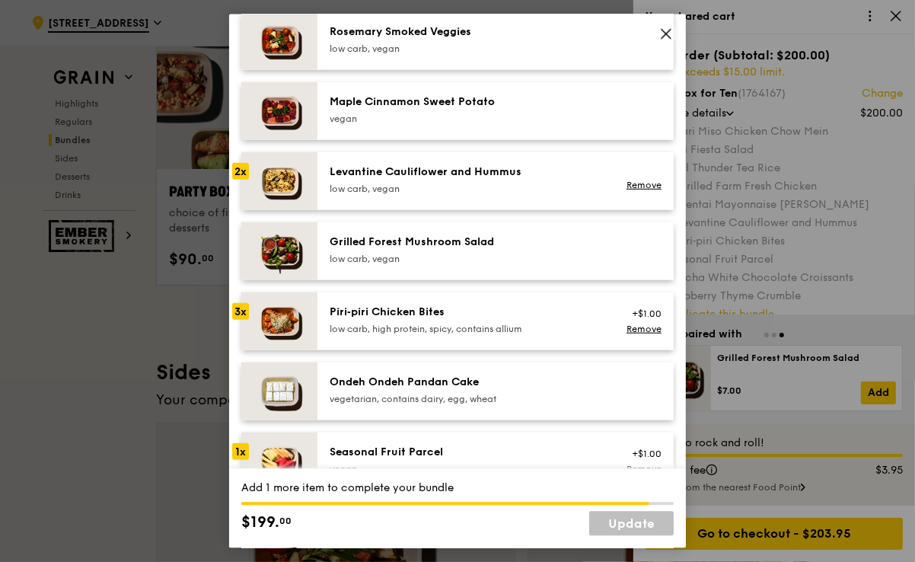
scroll to position [823, 0]
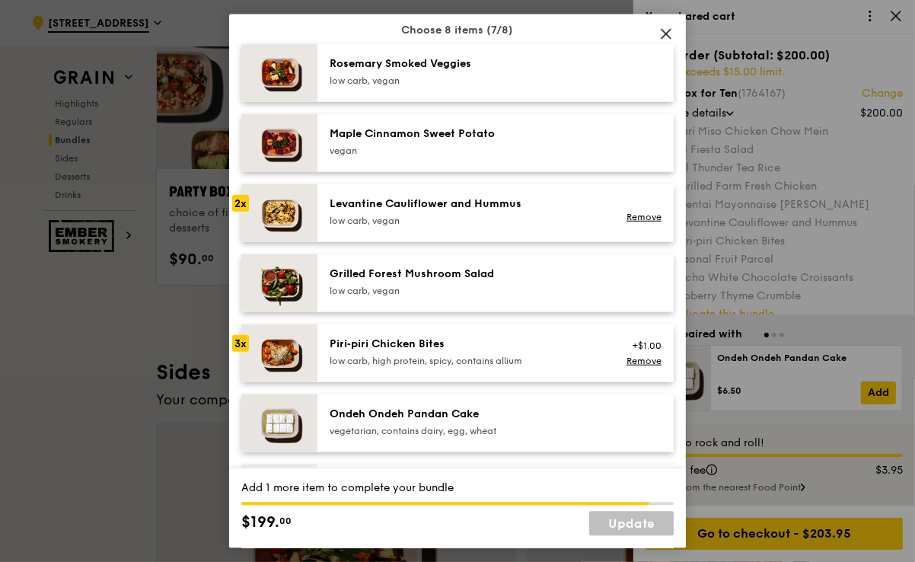
click at [537, 222] on div "Levantine Cauliflower and Hummus low carb, vegan" at bounding box center [466, 211] width 273 height 30
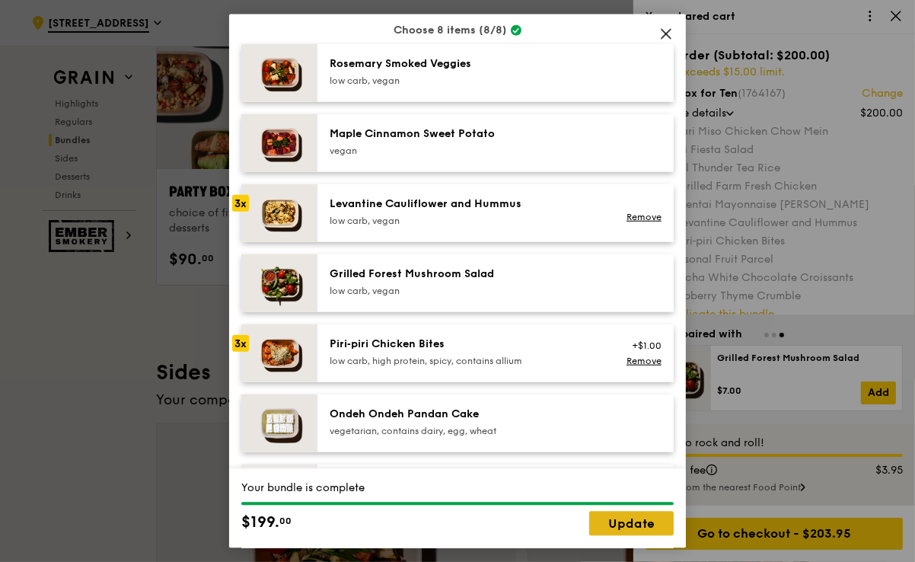
click at [620, 525] on link "Update" at bounding box center [631, 524] width 85 height 24
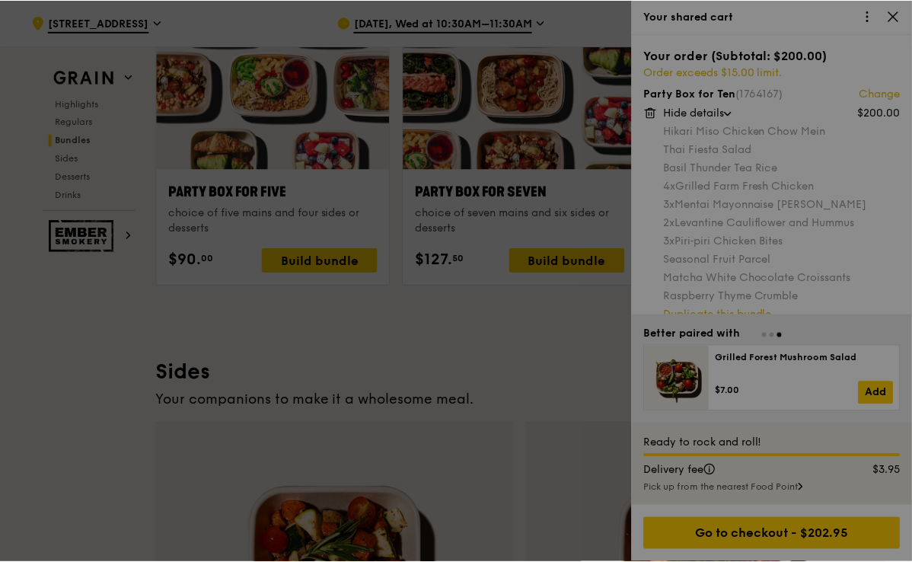
scroll to position [3454, 0]
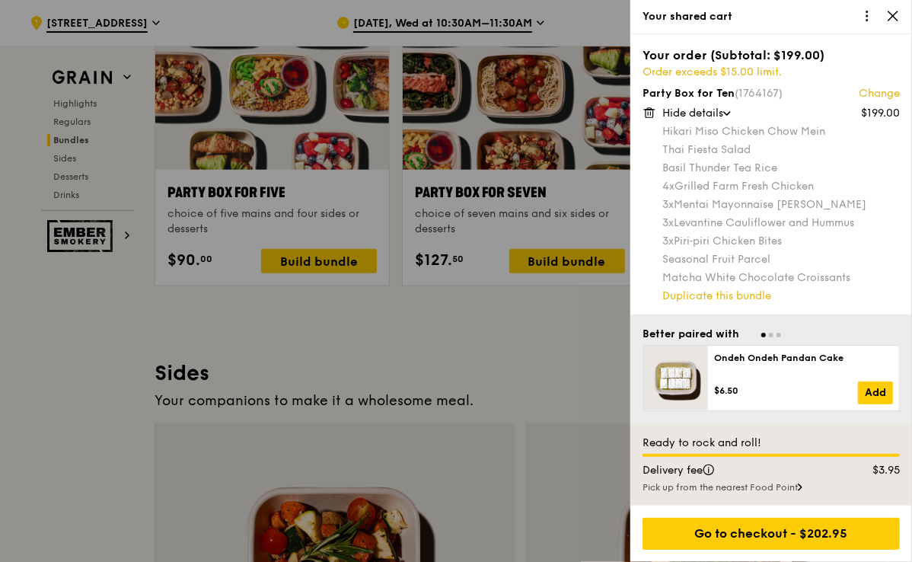
click at [83, 369] on div at bounding box center [456, 281] width 912 height 562
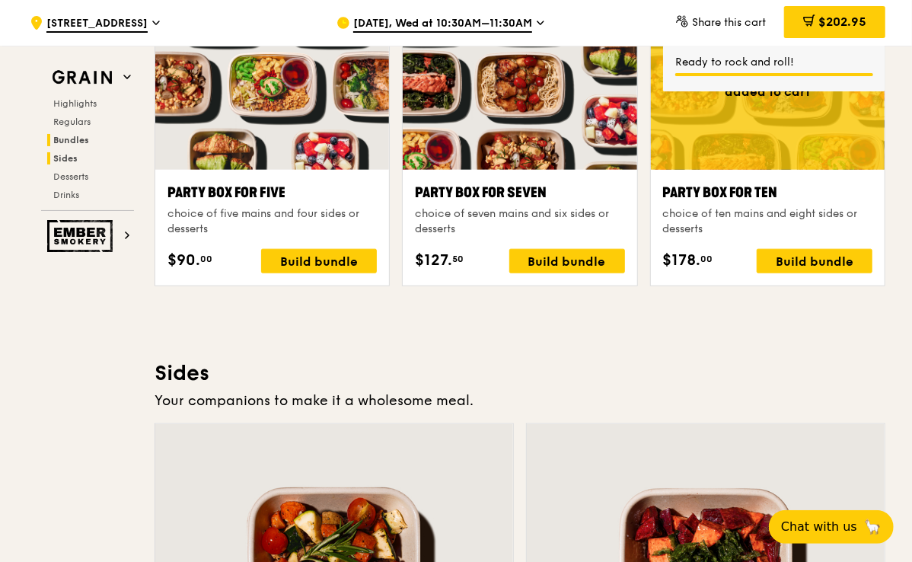
click at [74, 162] on span "Sides" at bounding box center [65, 158] width 24 height 11
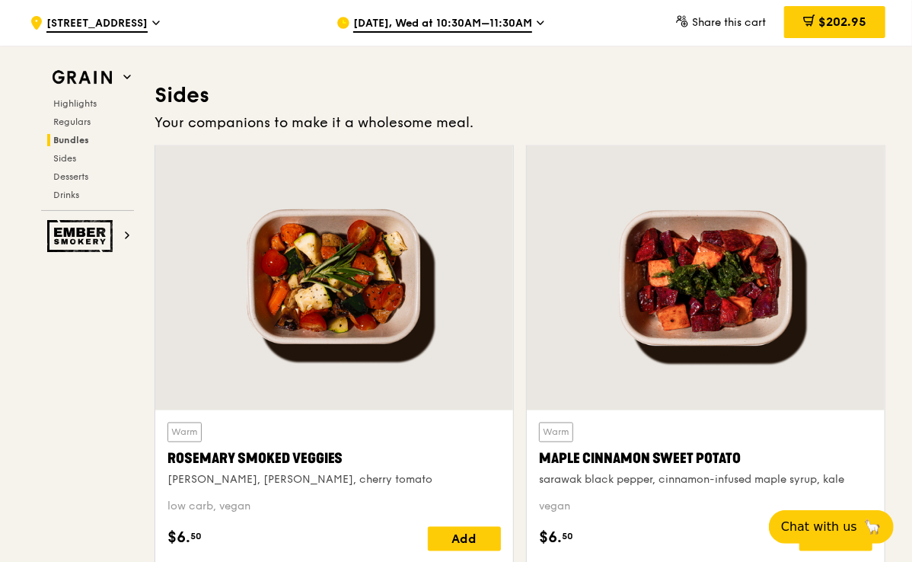
scroll to position [3746, 0]
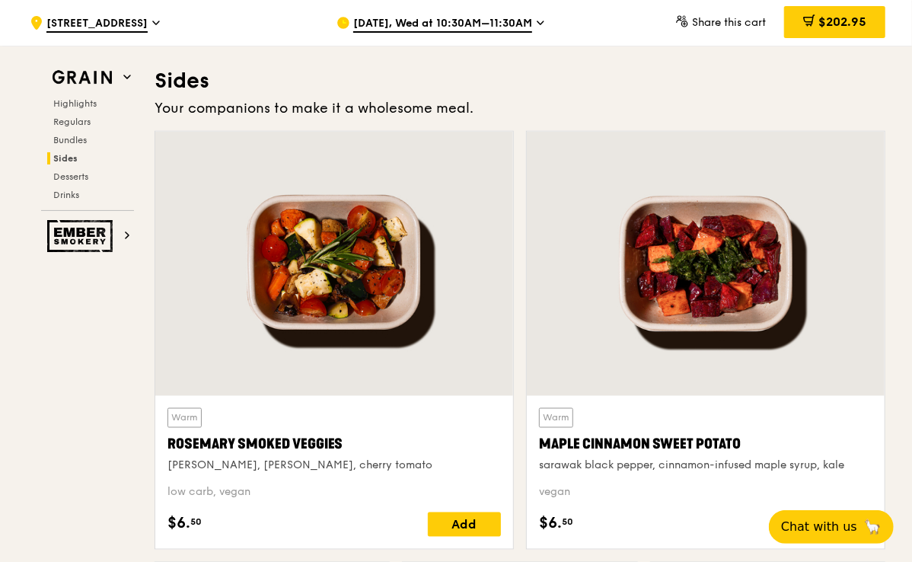
click at [61, 183] on div "Highlights Regulars Bundles Sides Desserts Drinks" at bounding box center [87, 149] width 93 height 104
click at [63, 183] on div "Highlights Regulars Bundles Sides Desserts Drinks" at bounding box center [87, 149] width 93 height 104
click at [76, 180] on span "Desserts" at bounding box center [72, 176] width 39 height 11
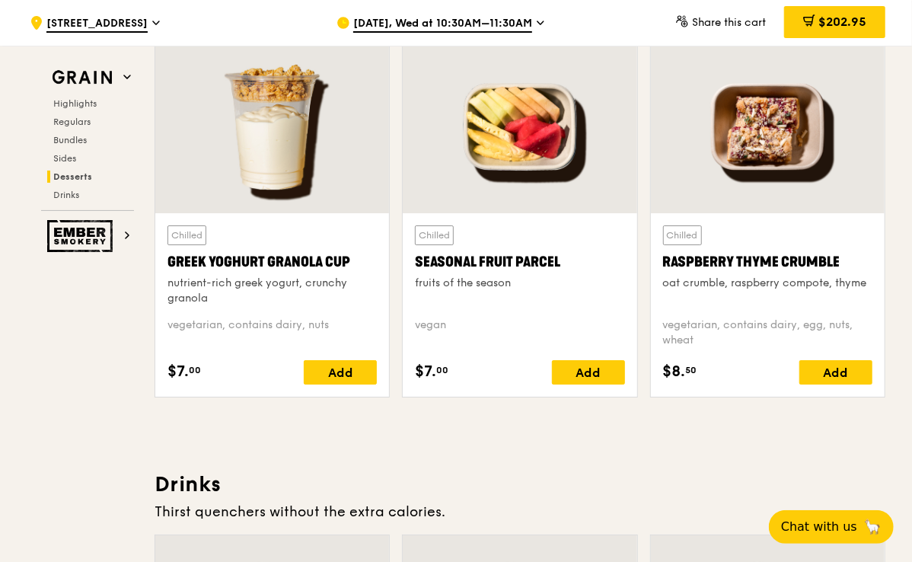
scroll to position [5227, 0]
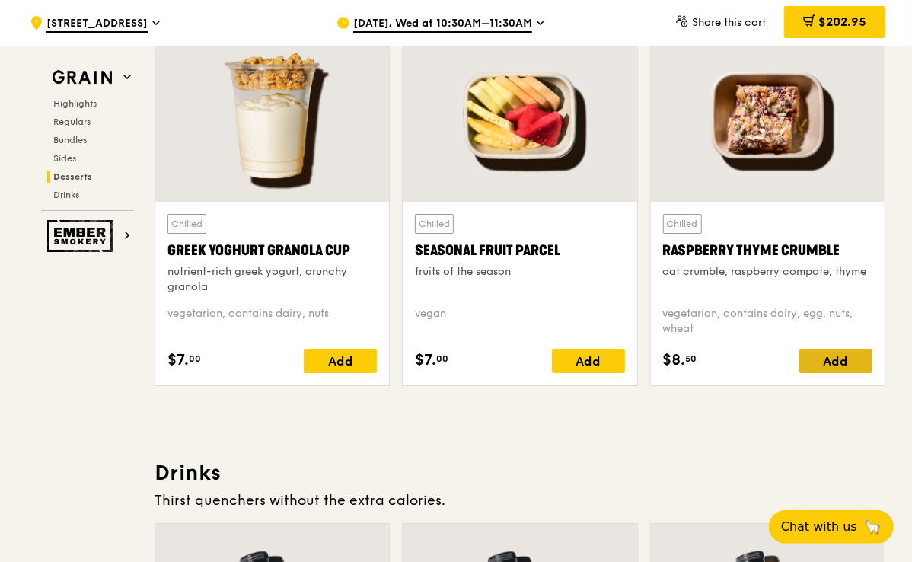
click at [823, 349] on div "Add" at bounding box center [835, 361] width 73 height 24
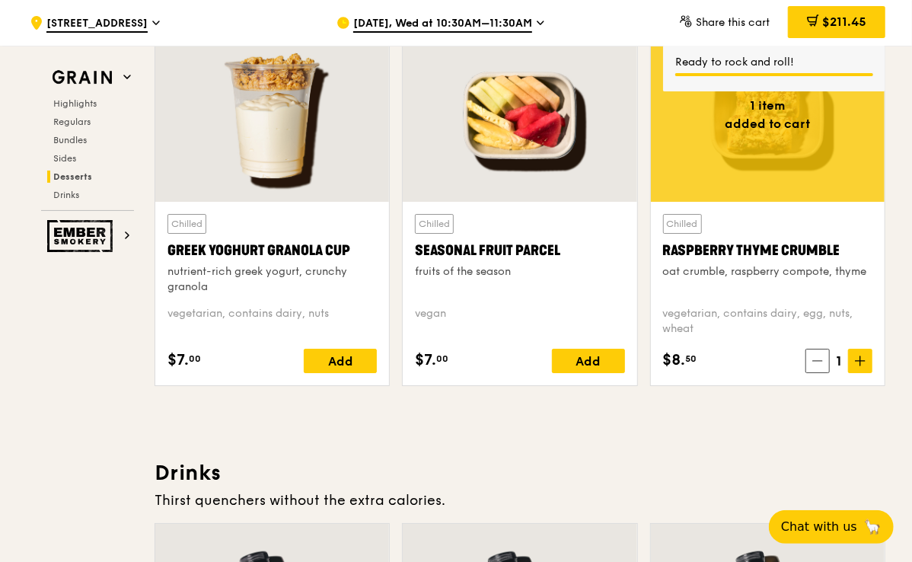
click at [70, 161] on span "Sides" at bounding box center [64, 158] width 23 height 11
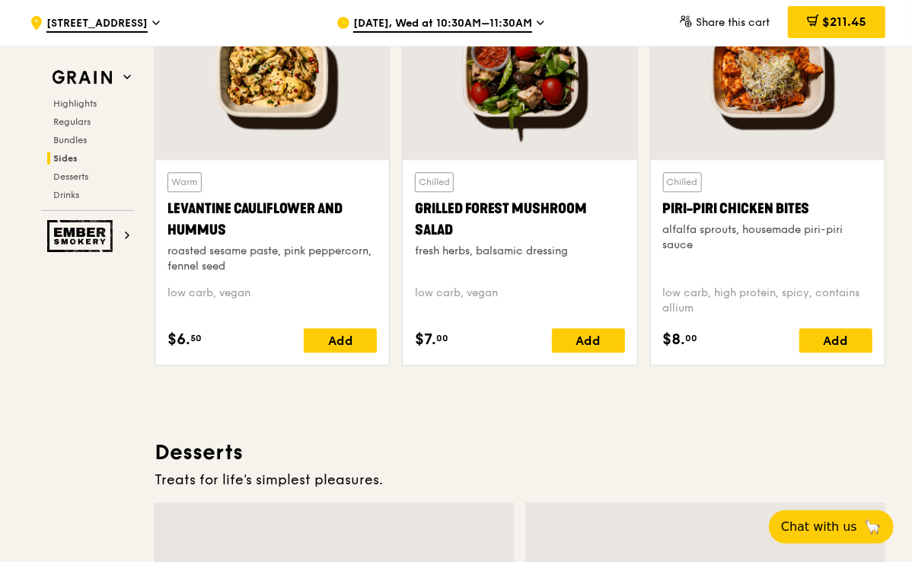
scroll to position [4524, 0]
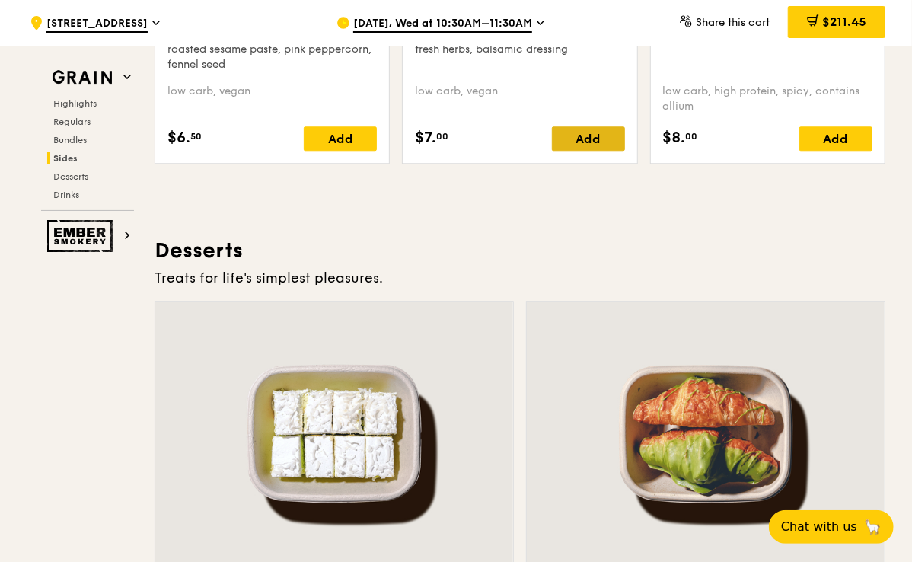
click at [595, 133] on div "Add" at bounding box center [588, 138] width 73 height 24
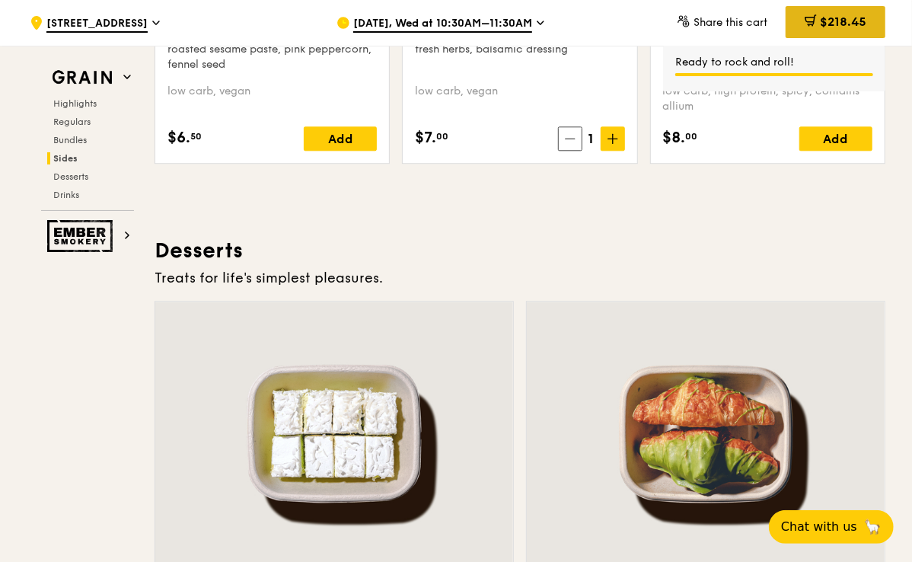
click at [831, 24] on span "$218.45" at bounding box center [843, 21] width 46 height 14
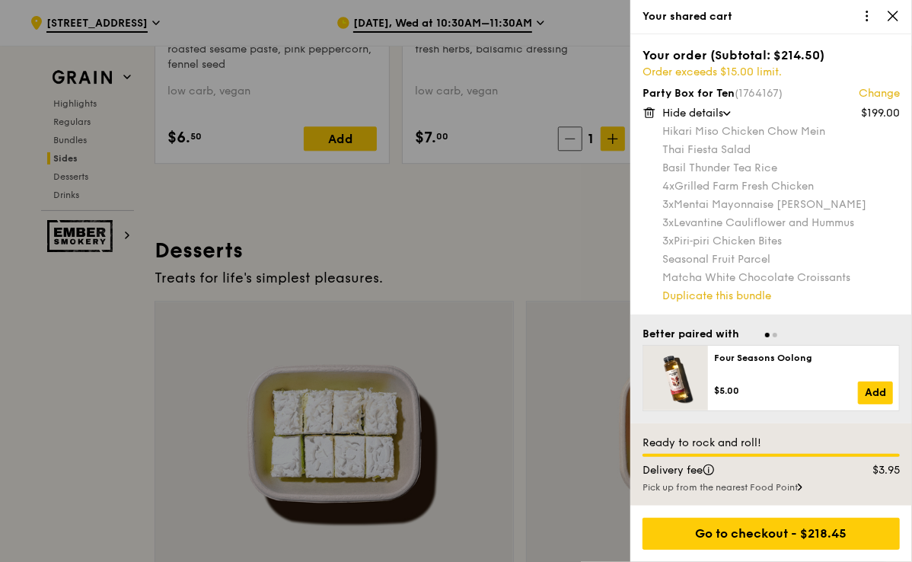
scroll to position [97, 0]
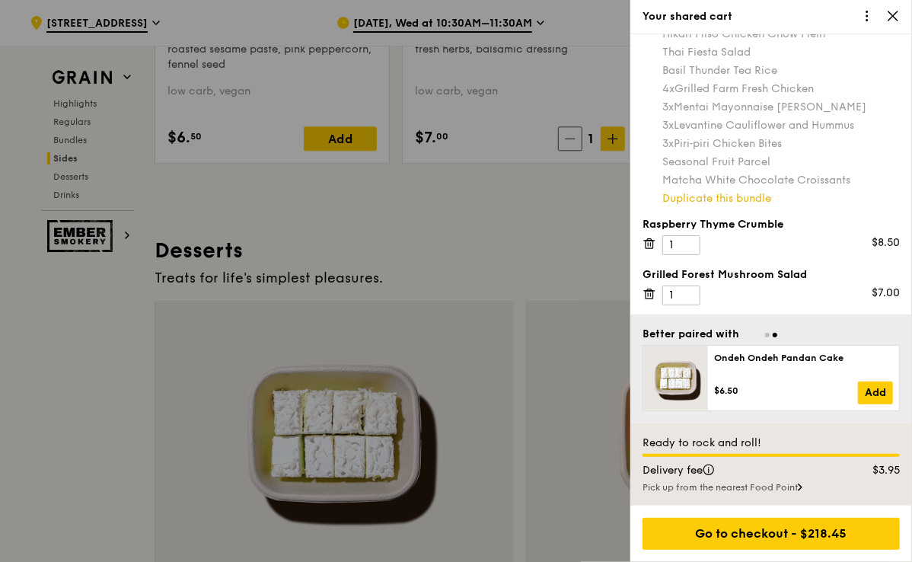
click at [306, 187] on div at bounding box center [456, 281] width 912 height 562
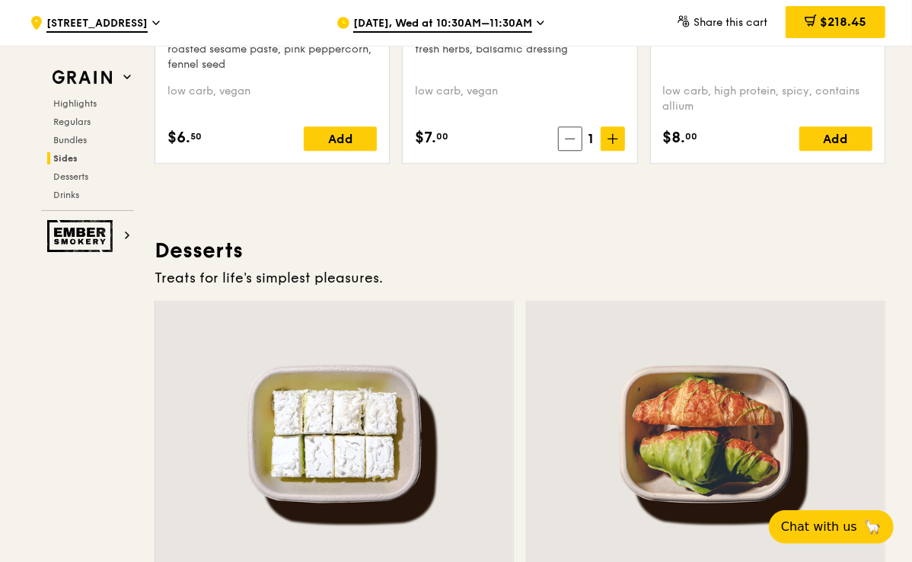
click at [423, 18] on span "[DATE], Wed at 10:30AM–11:30AM" at bounding box center [442, 24] width 179 height 17
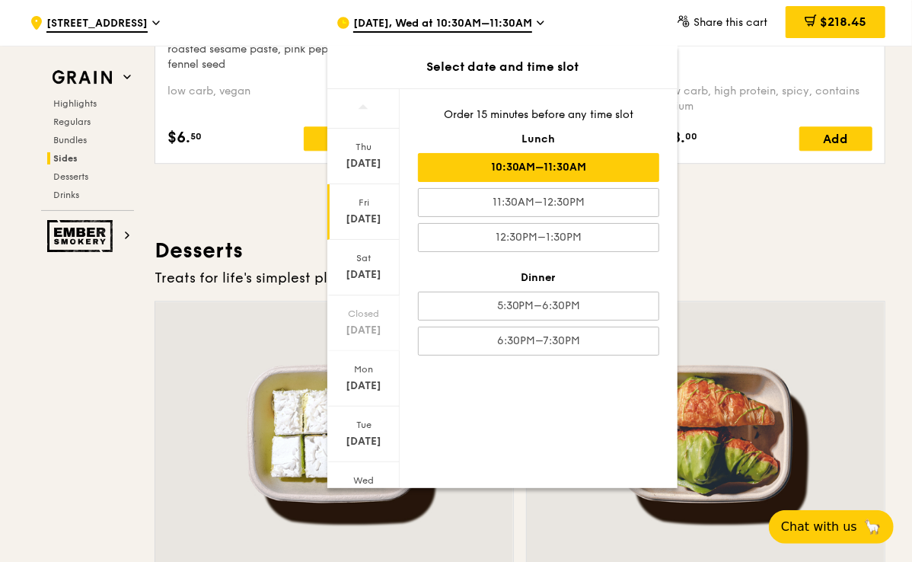
click at [360, 199] on div "Fri" at bounding box center [364, 202] width 68 height 12
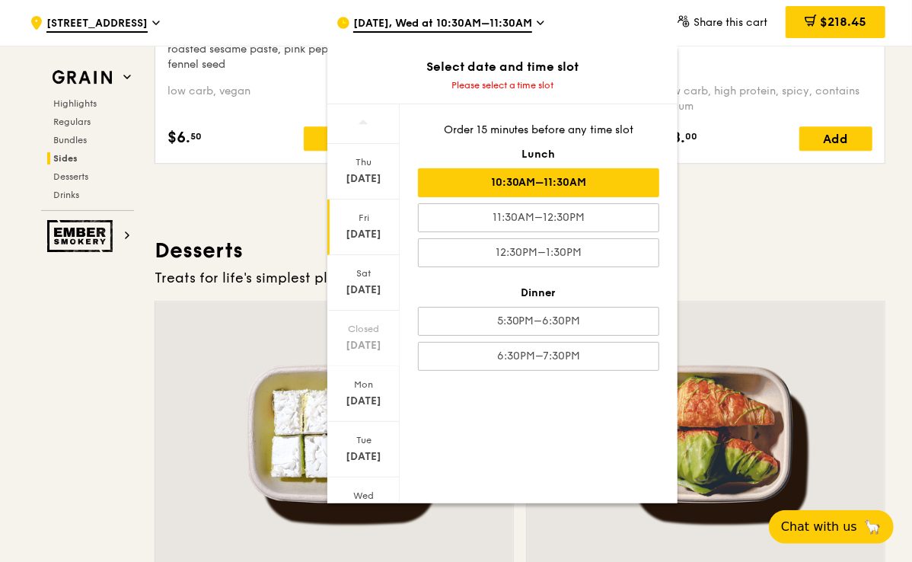
click at [469, 174] on div "10:30AM–11:30AM" at bounding box center [538, 182] width 241 height 29
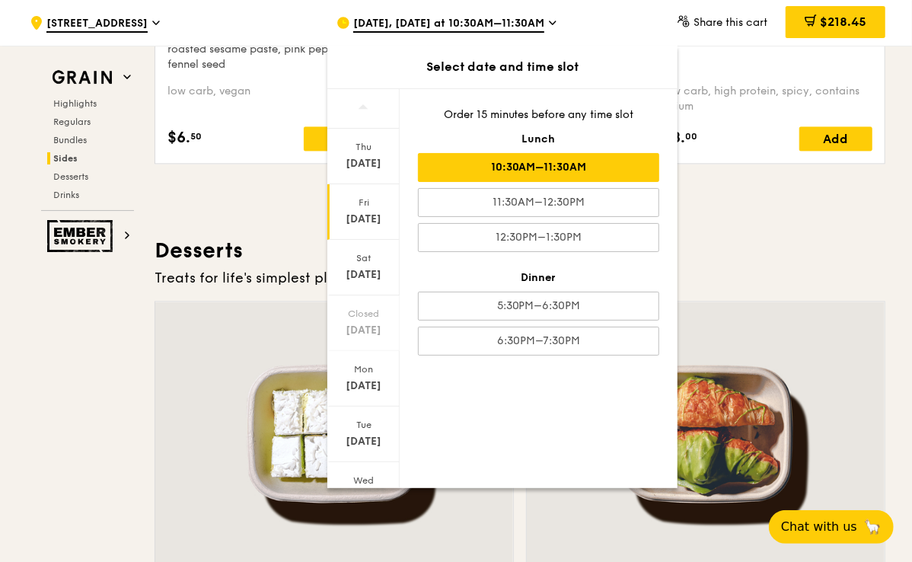
scroll to position [4217, 0]
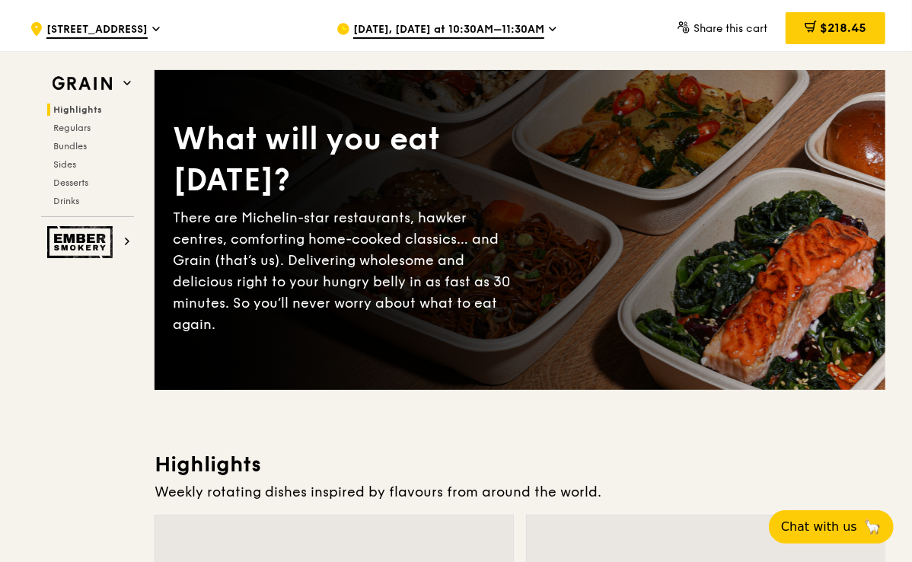
scroll to position [0, 0]
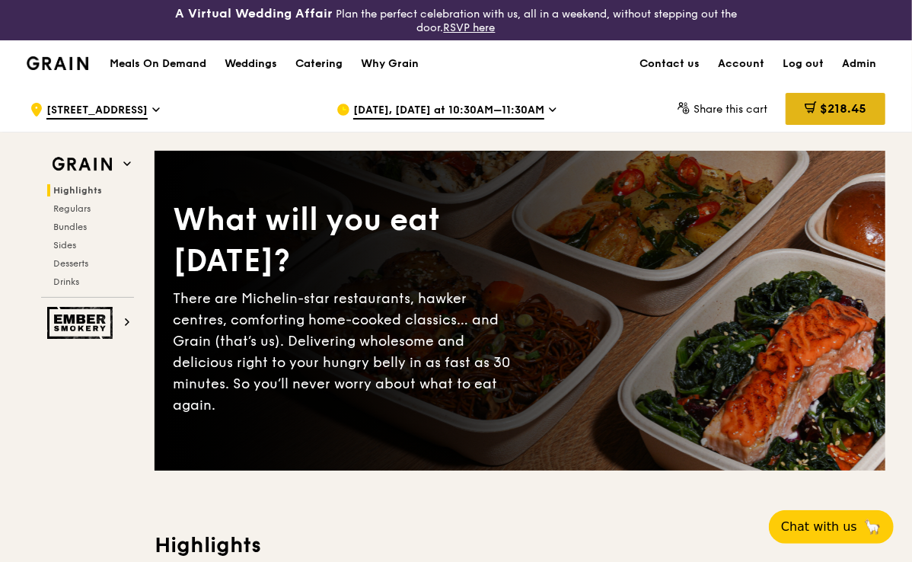
click at [861, 106] on span "$218.45" at bounding box center [843, 108] width 46 height 14
